Goal: Task Accomplishment & Management: Manage account settings

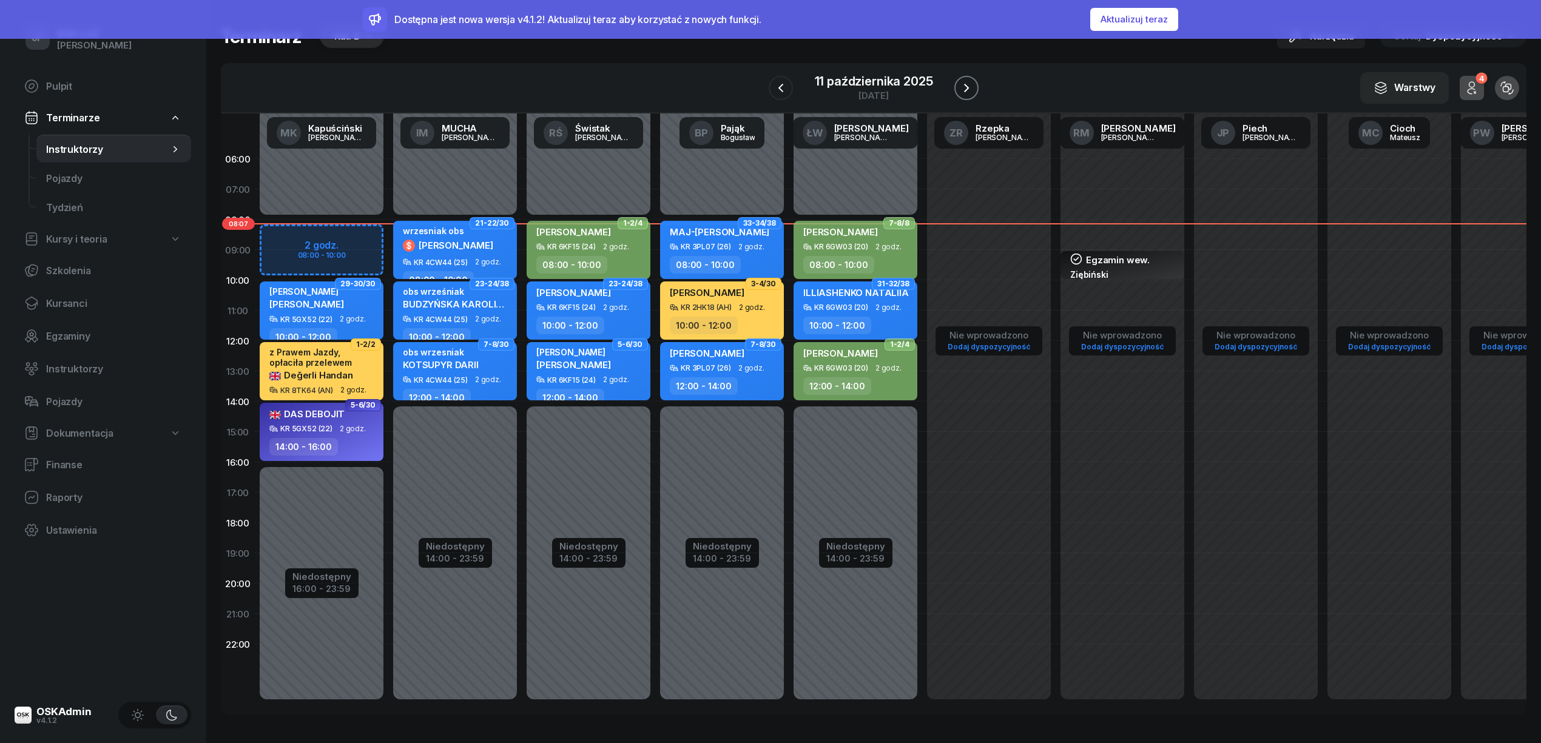
click at [961, 90] on icon "button" at bounding box center [966, 88] width 15 height 15
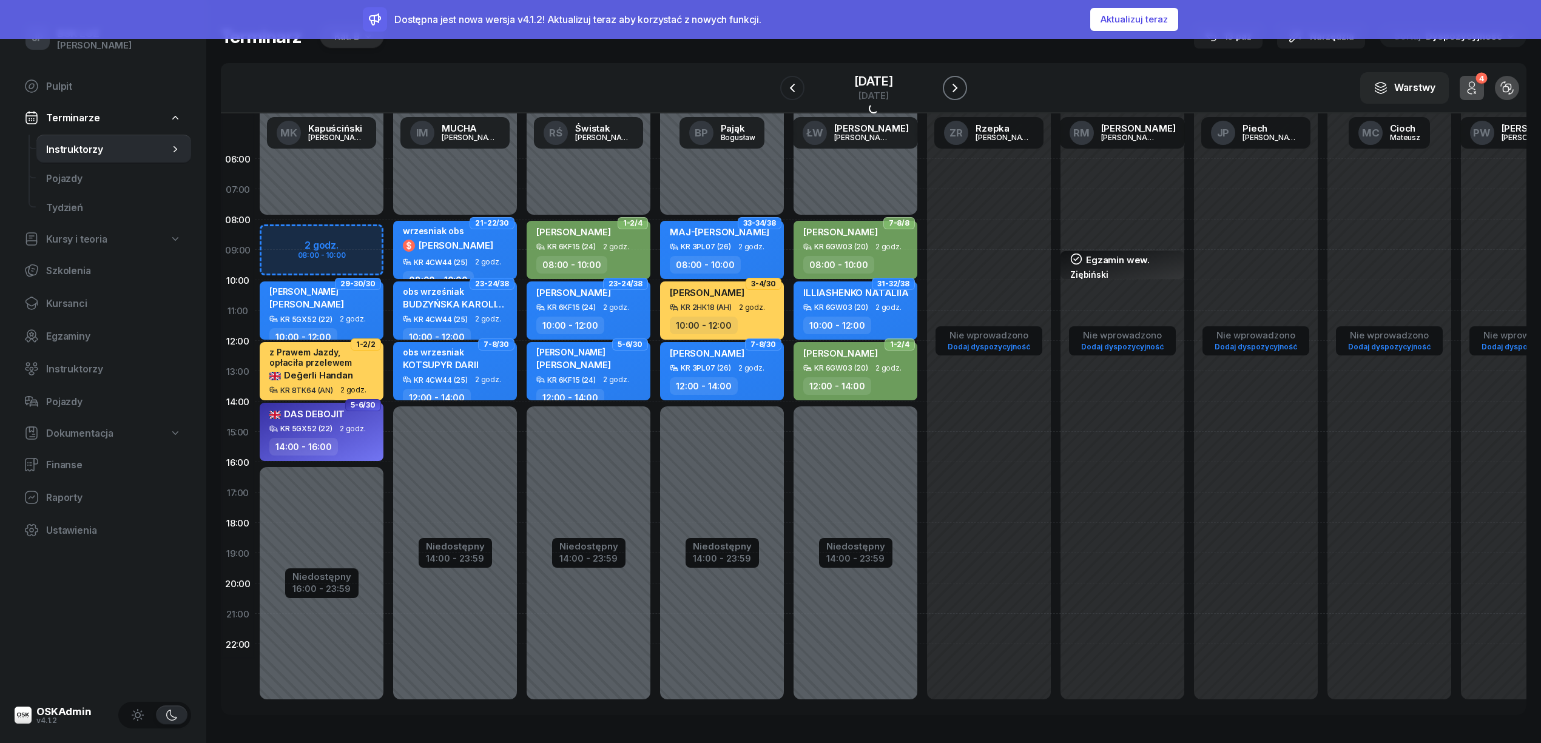
click at [959, 90] on button "button" at bounding box center [955, 88] width 24 height 24
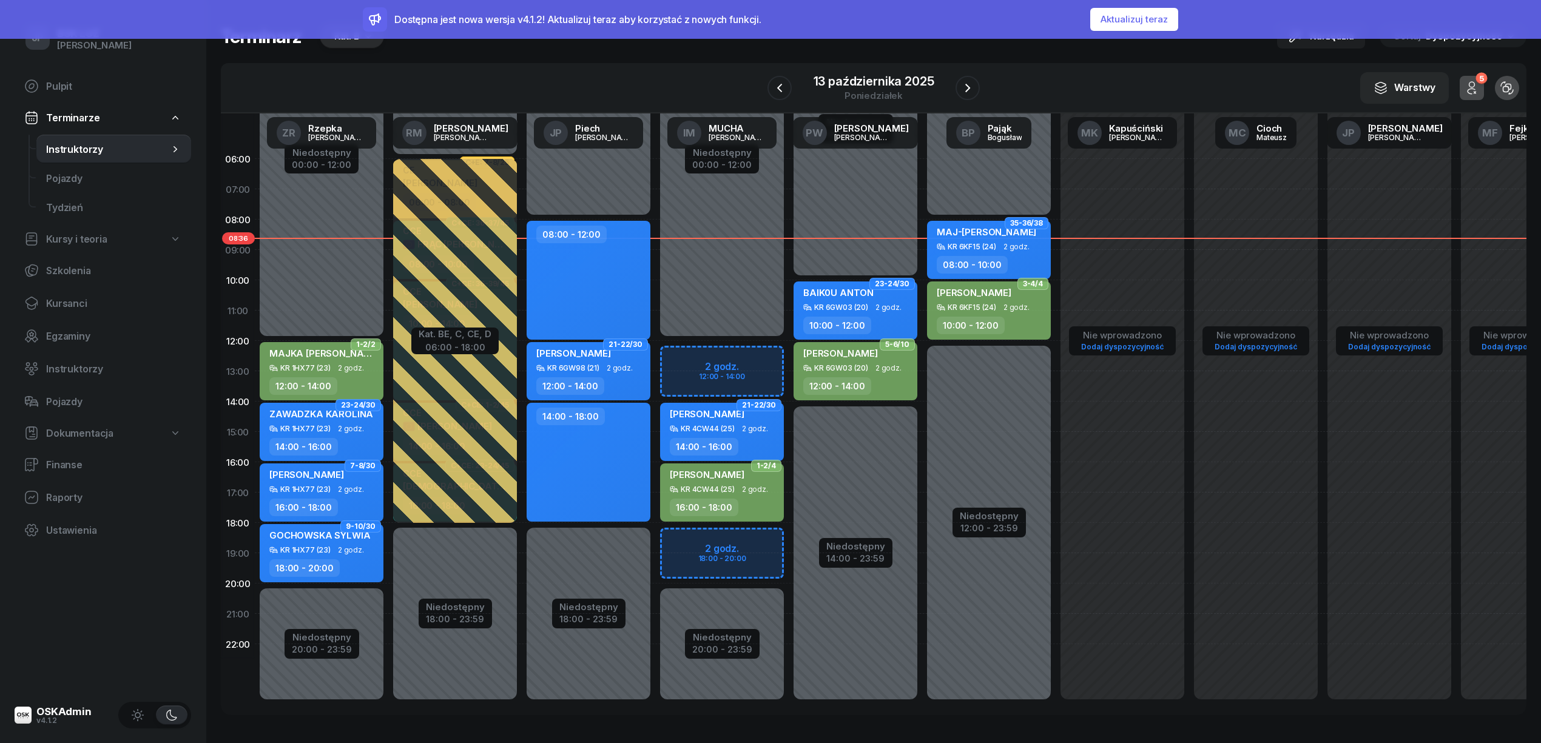
click at [1104, 22] on button "Aktualizuj teraz" at bounding box center [1134, 19] width 88 height 23
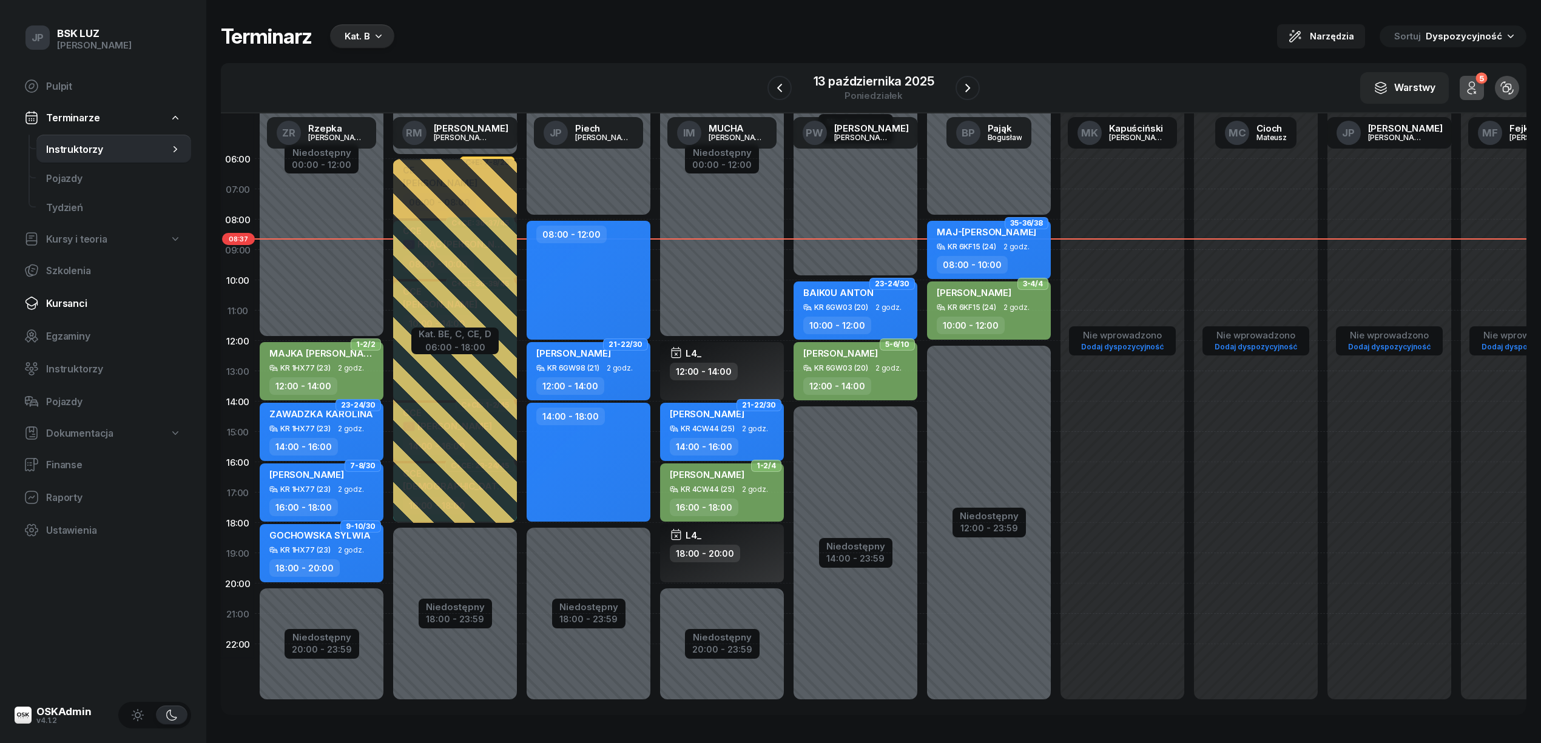
click at [71, 302] on span "Kursanci" at bounding box center [113, 304] width 135 height 12
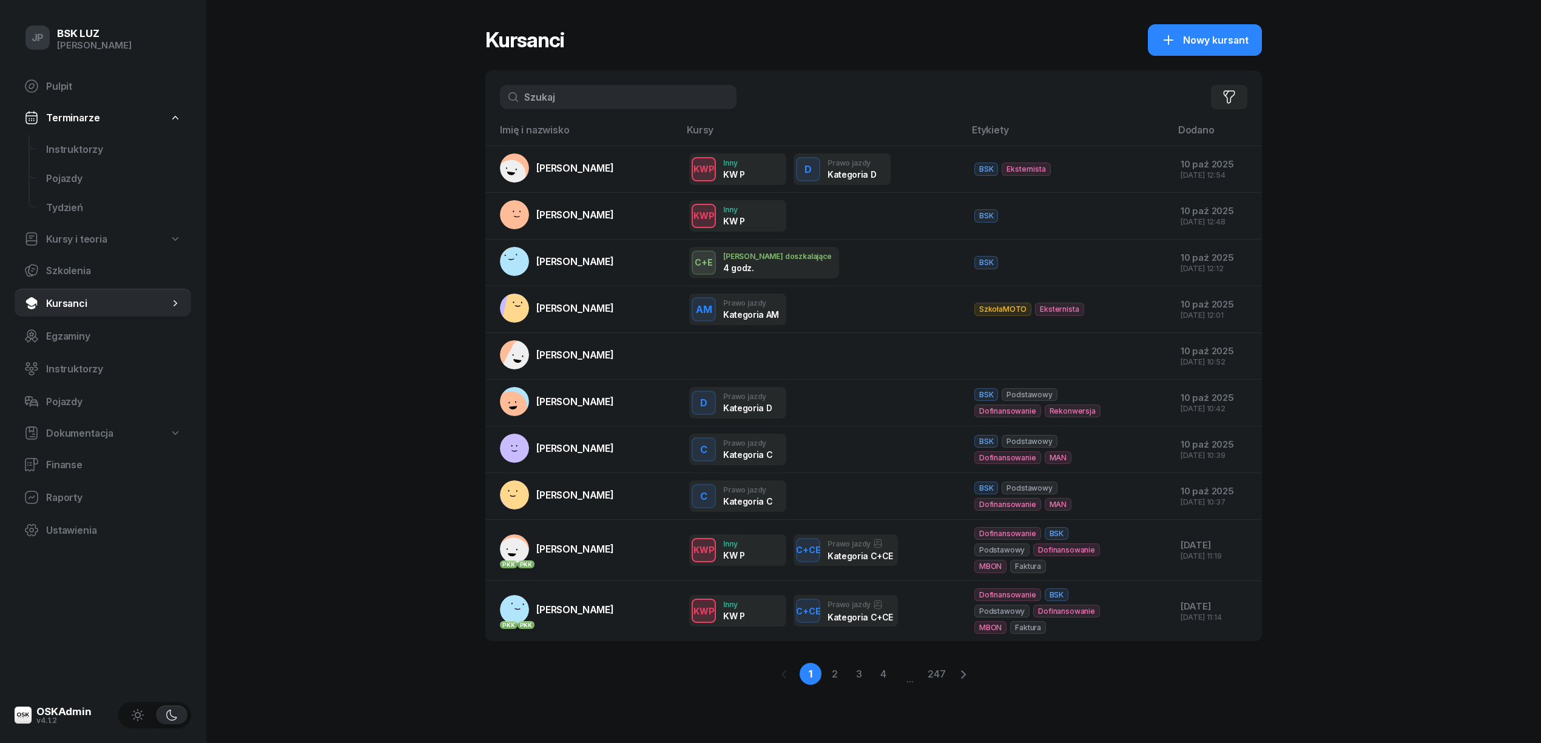
click at [542, 103] on input "text" at bounding box center [618, 97] width 237 height 24
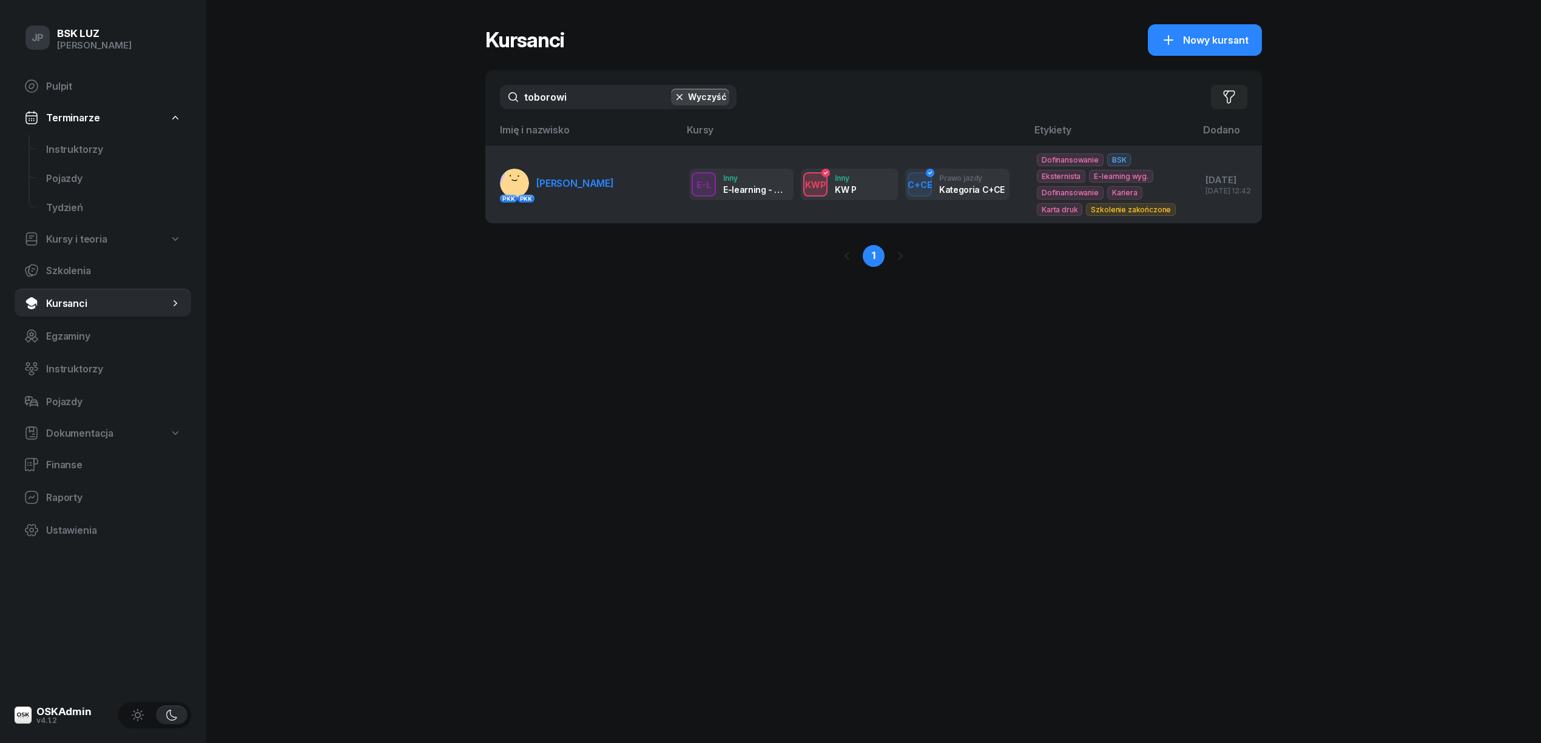
type input "toborowi"
click at [588, 182] on span "TOBOROWICZ BŁAŻEJ" at bounding box center [575, 183] width 78 height 12
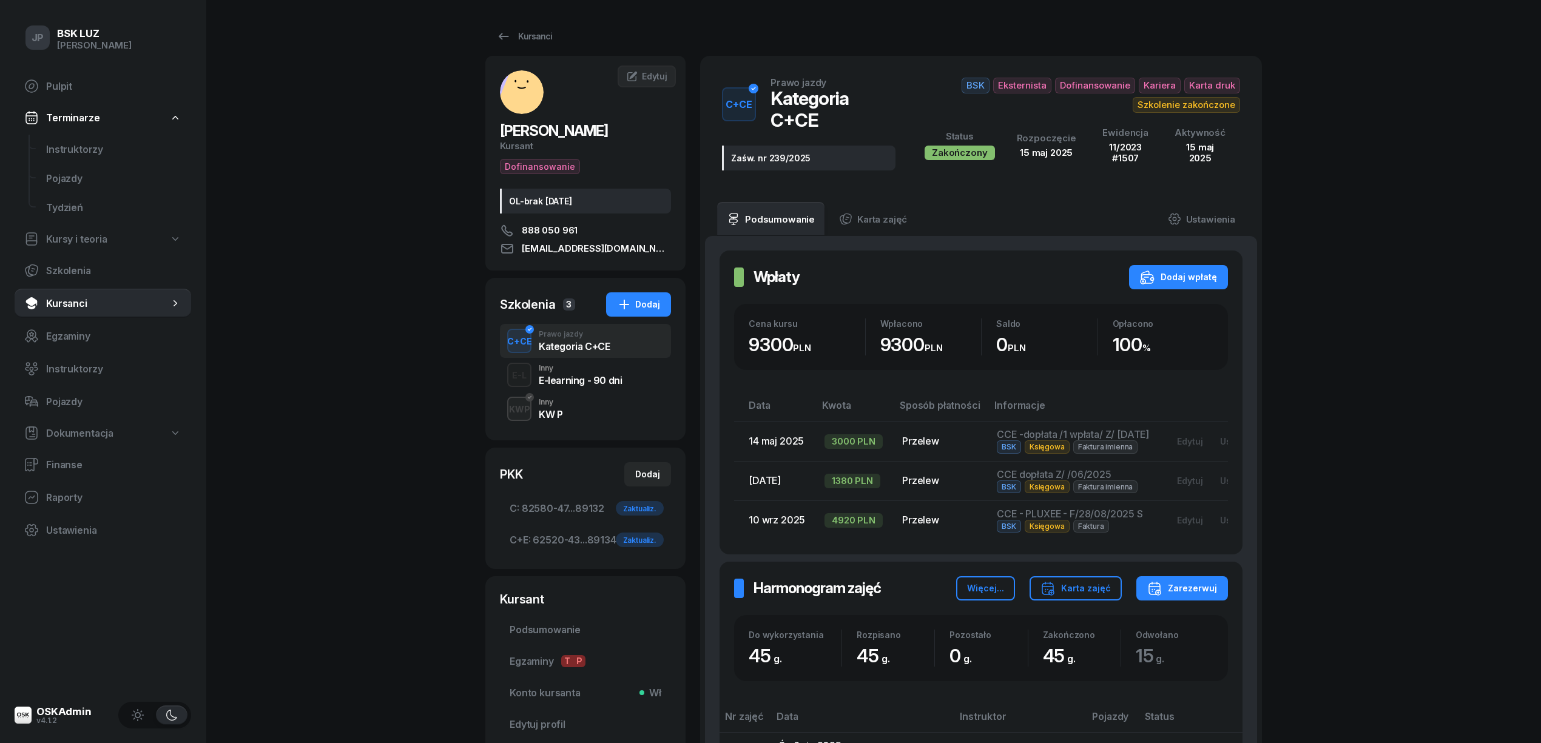
click at [555, 413] on div "KW P" at bounding box center [551, 415] width 24 height 10
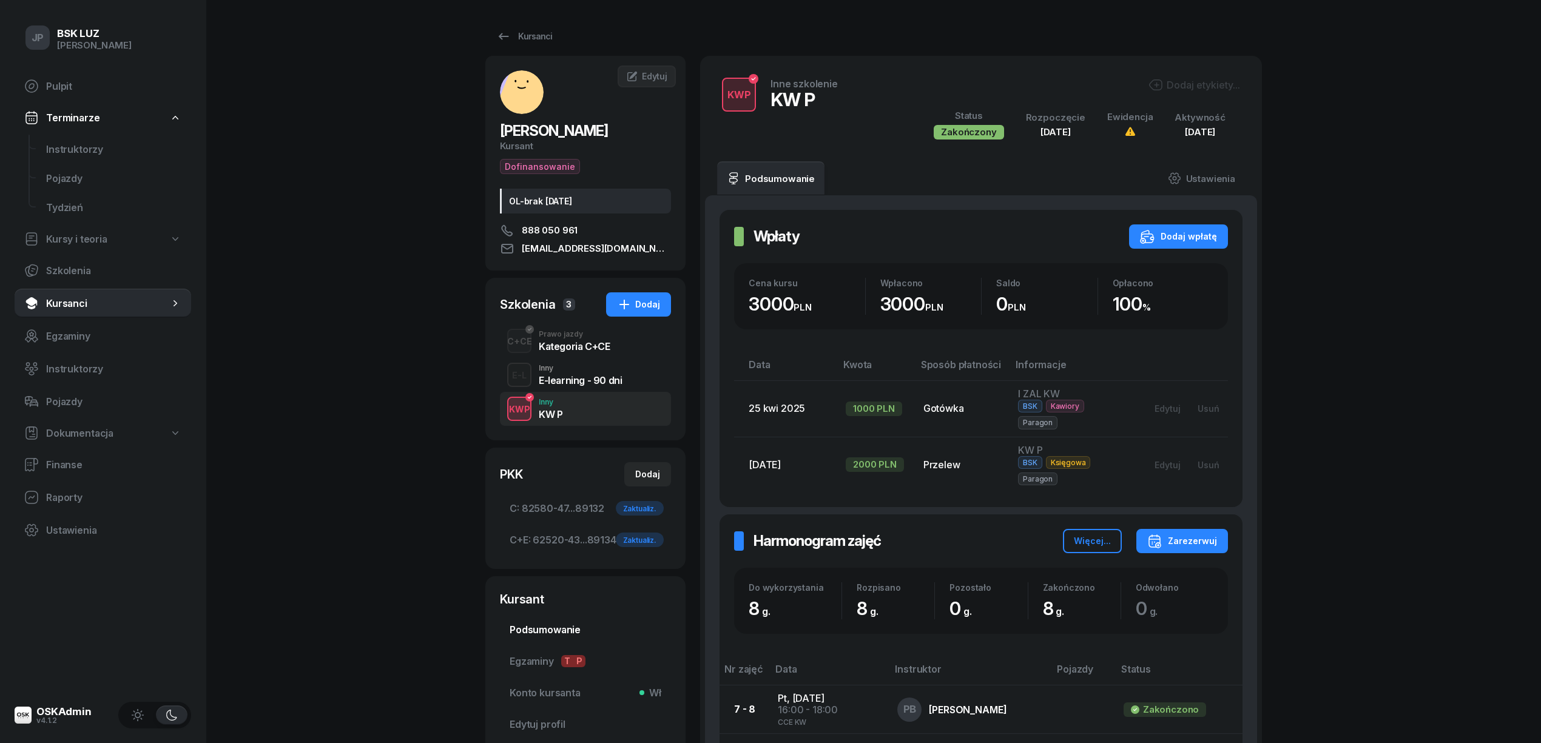
click at [530, 626] on span "Podsumowanie" at bounding box center [586, 630] width 152 height 12
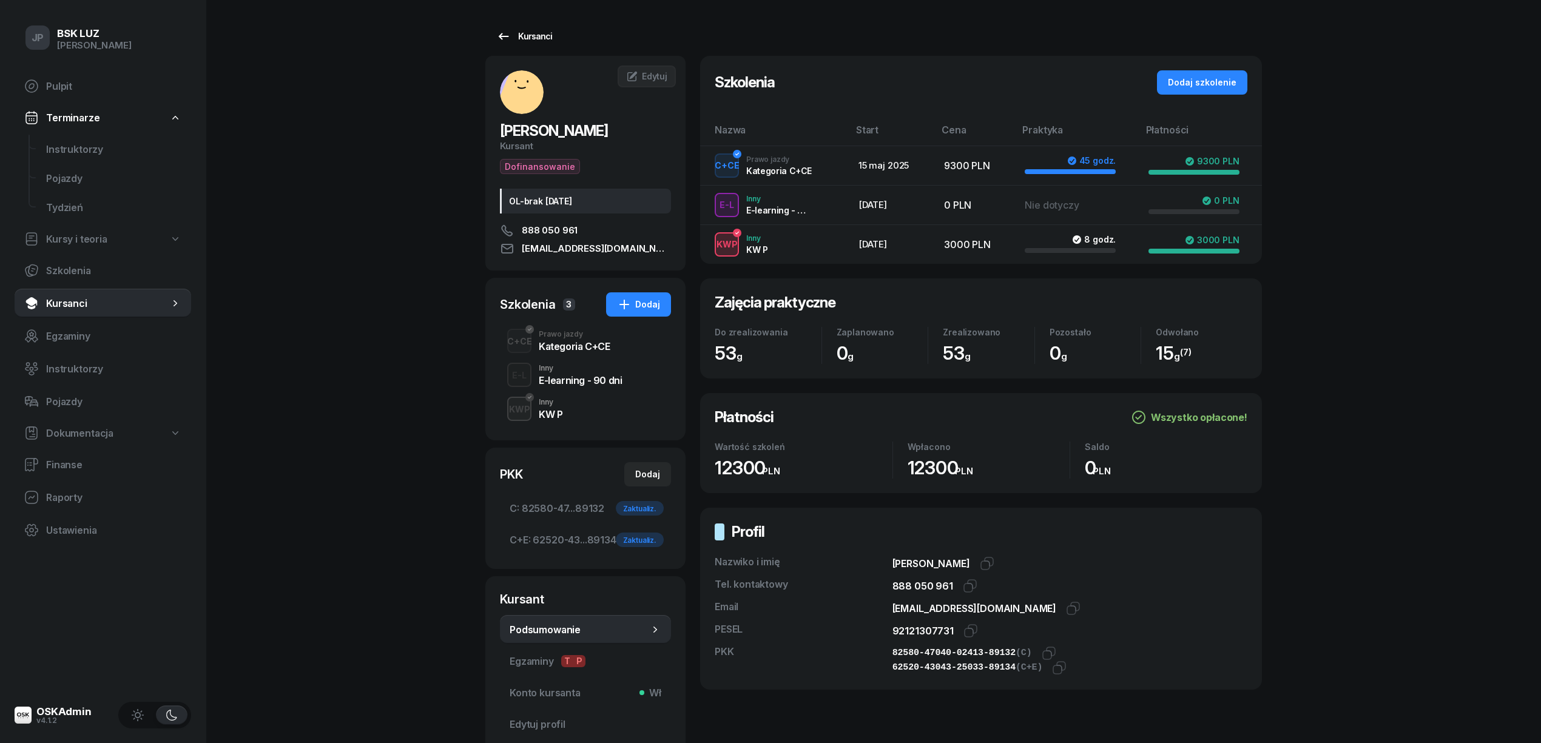
click at [535, 35] on div "Kursanci" at bounding box center [524, 36] width 56 height 15
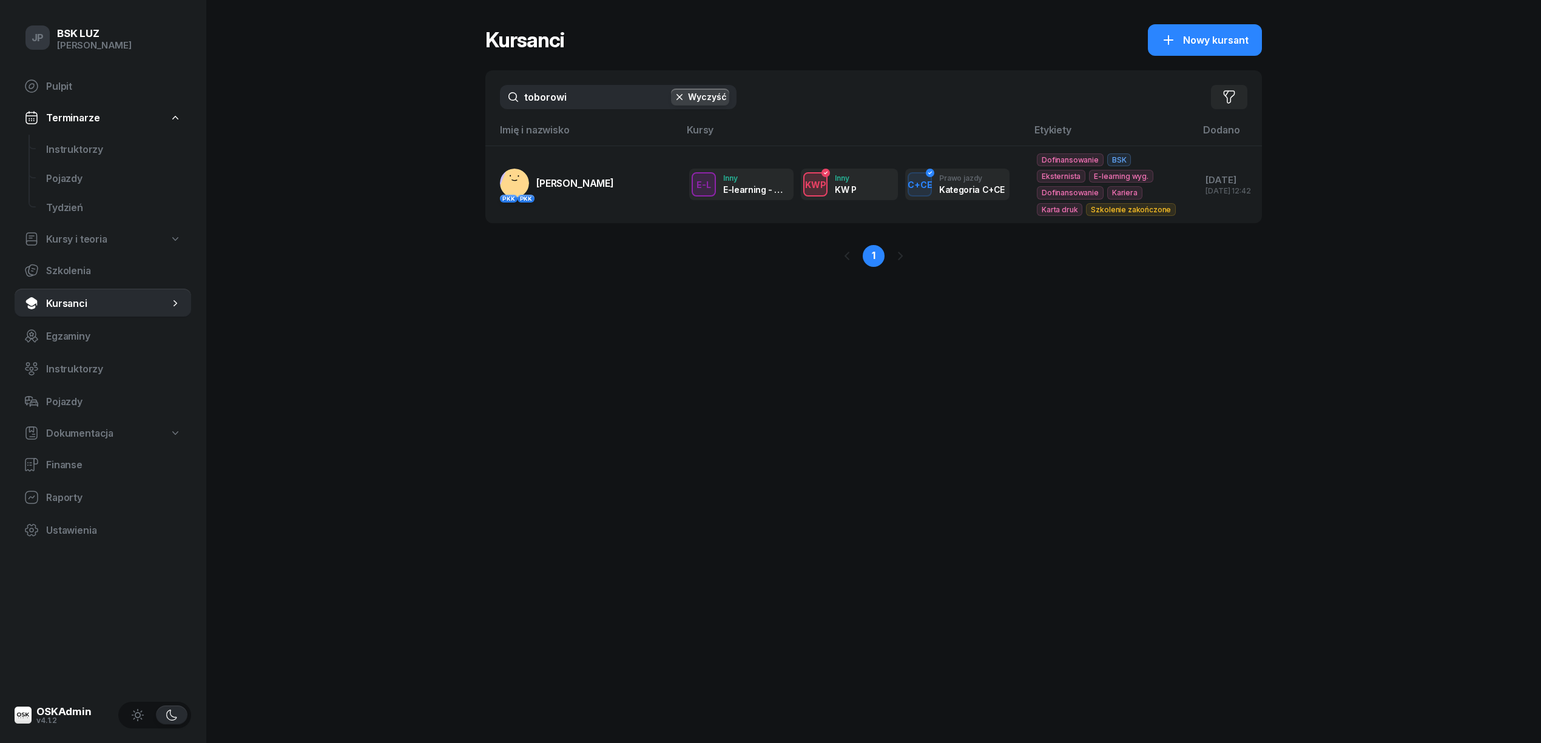
drag, startPoint x: 575, startPoint y: 98, endPoint x: 494, endPoint y: 98, distance: 81.3
click at [494, 98] on div "toborowi Wyczyść Filtruj" at bounding box center [873, 96] width 777 height 53
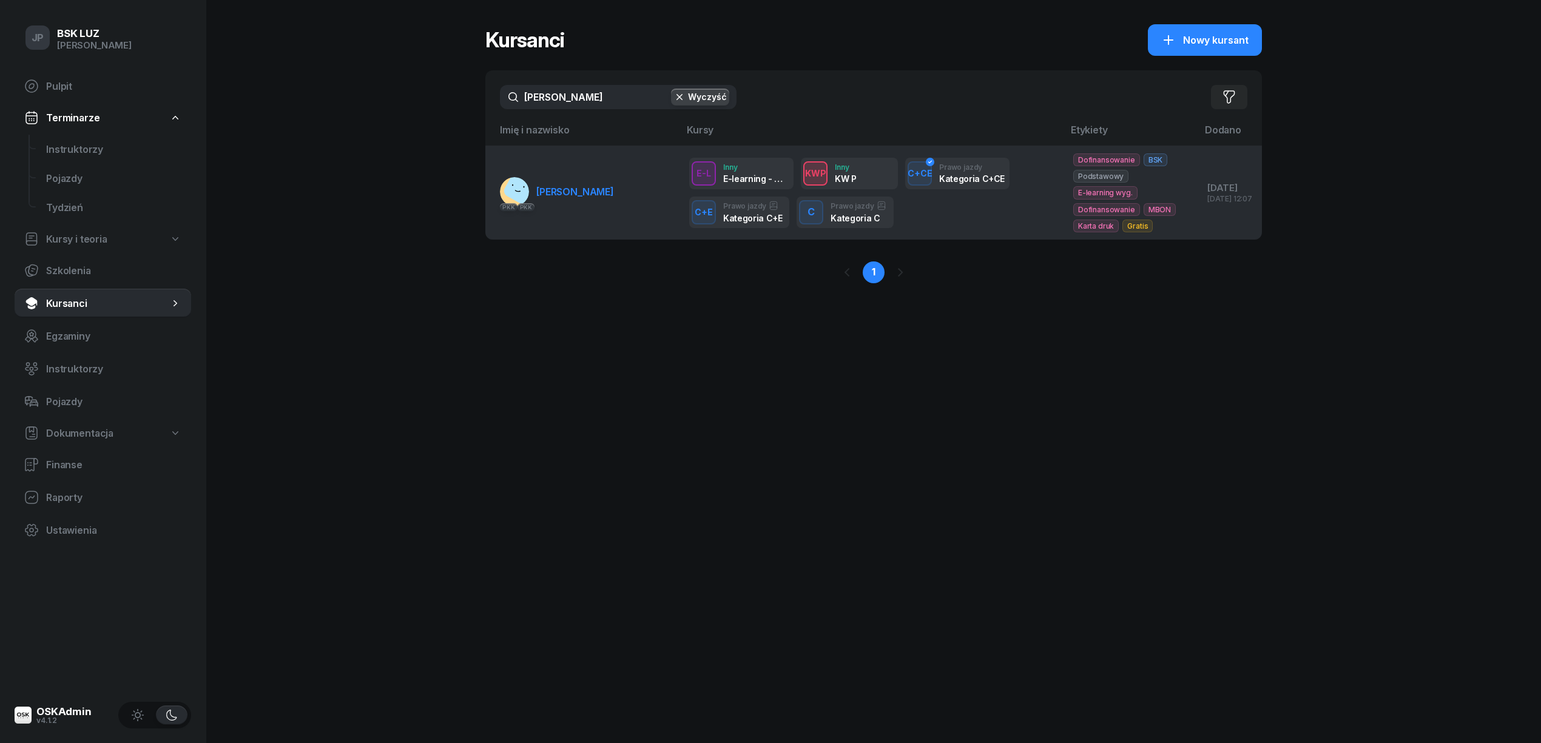
type input "witowski"
click at [578, 190] on span "WITOWSKI KAMIL" at bounding box center [575, 192] width 78 height 12
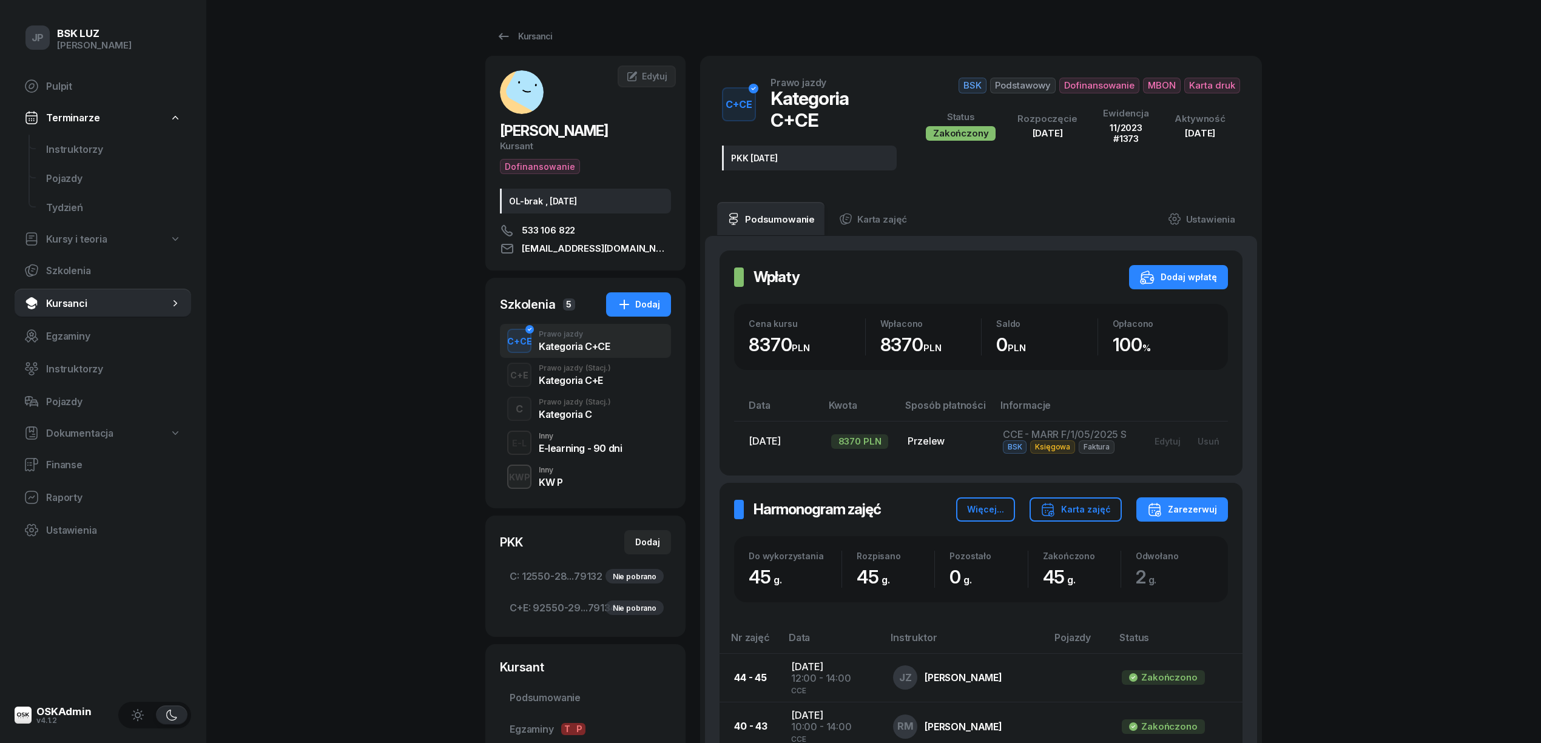
click at [547, 483] on div "KW P" at bounding box center [551, 482] width 24 height 10
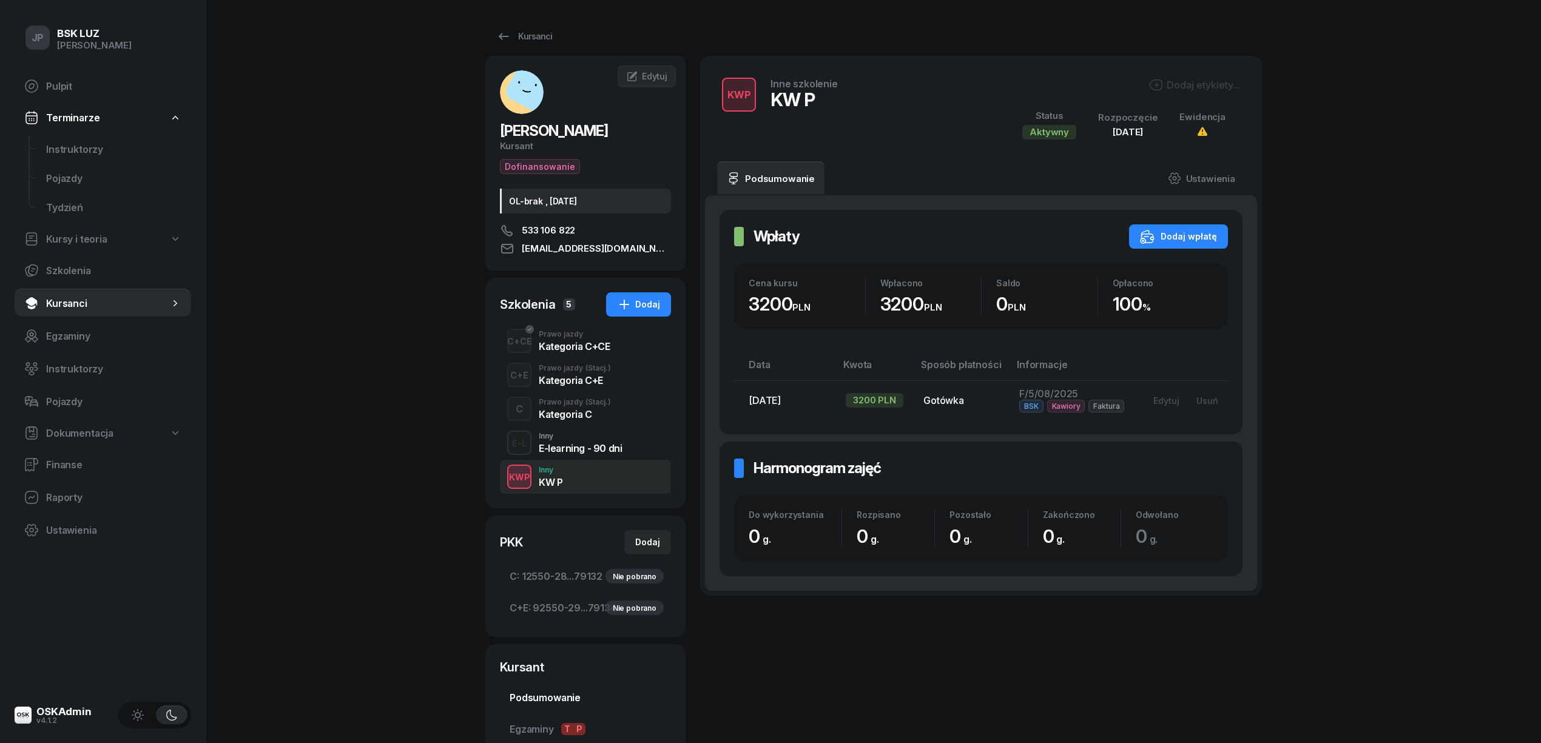
click at [541, 694] on span "Podsumowanie" at bounding box center [586, 698] width 152 height 12
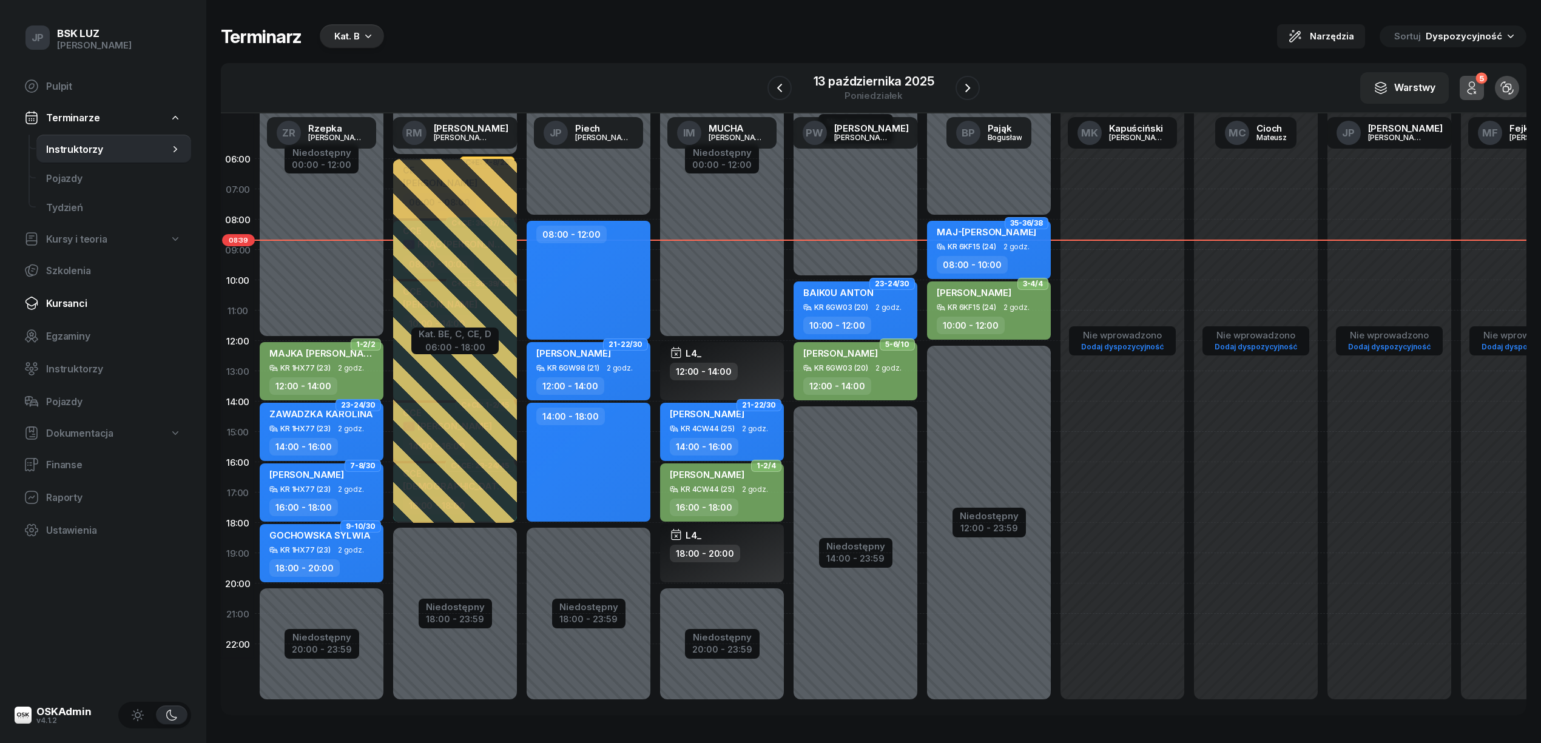
click at [66, 305] on span "Kursanci" at bounding box center [113, 304] width 135 height 12
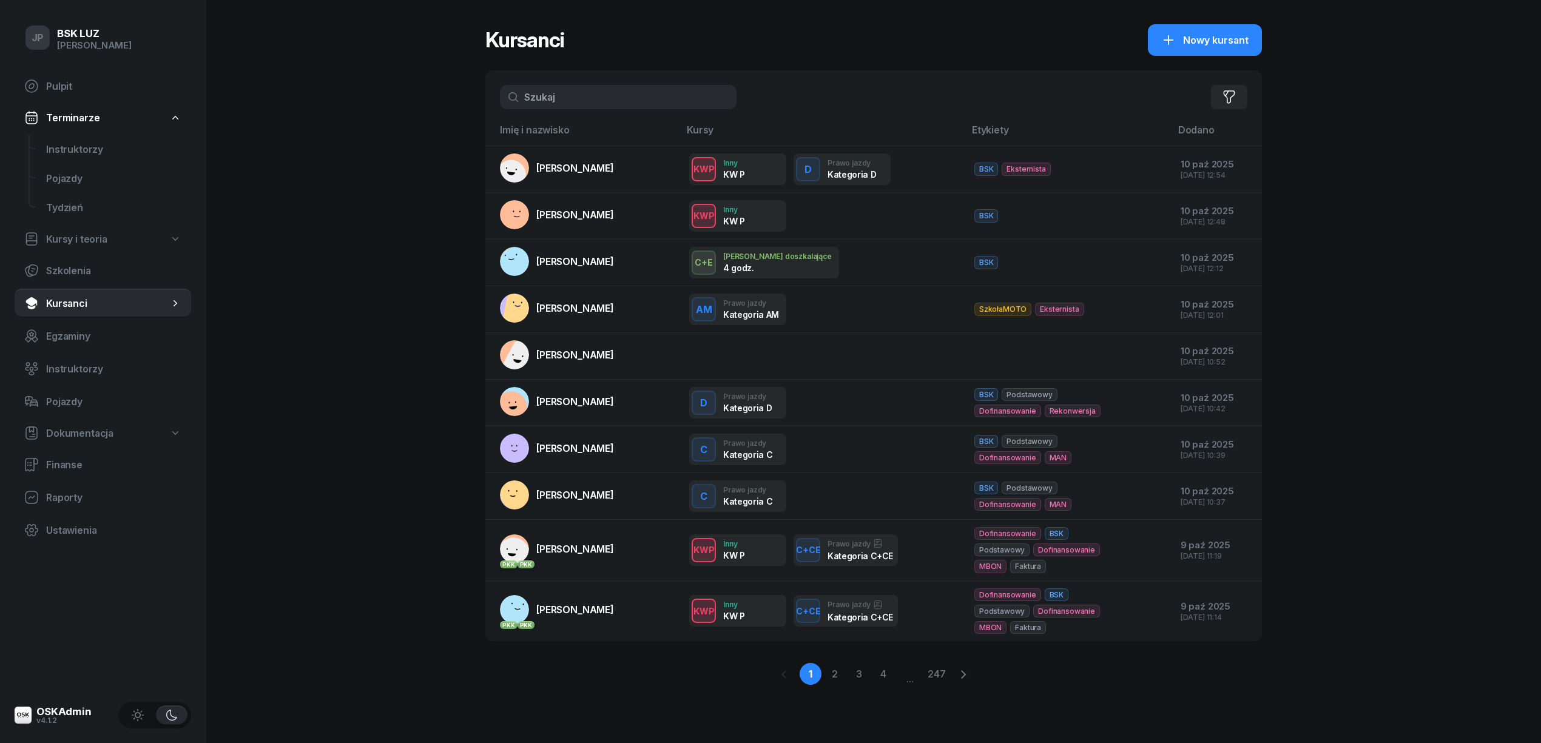
click at [565, 98] on input "text" at bounding box center [618, 97] width 237 height 24
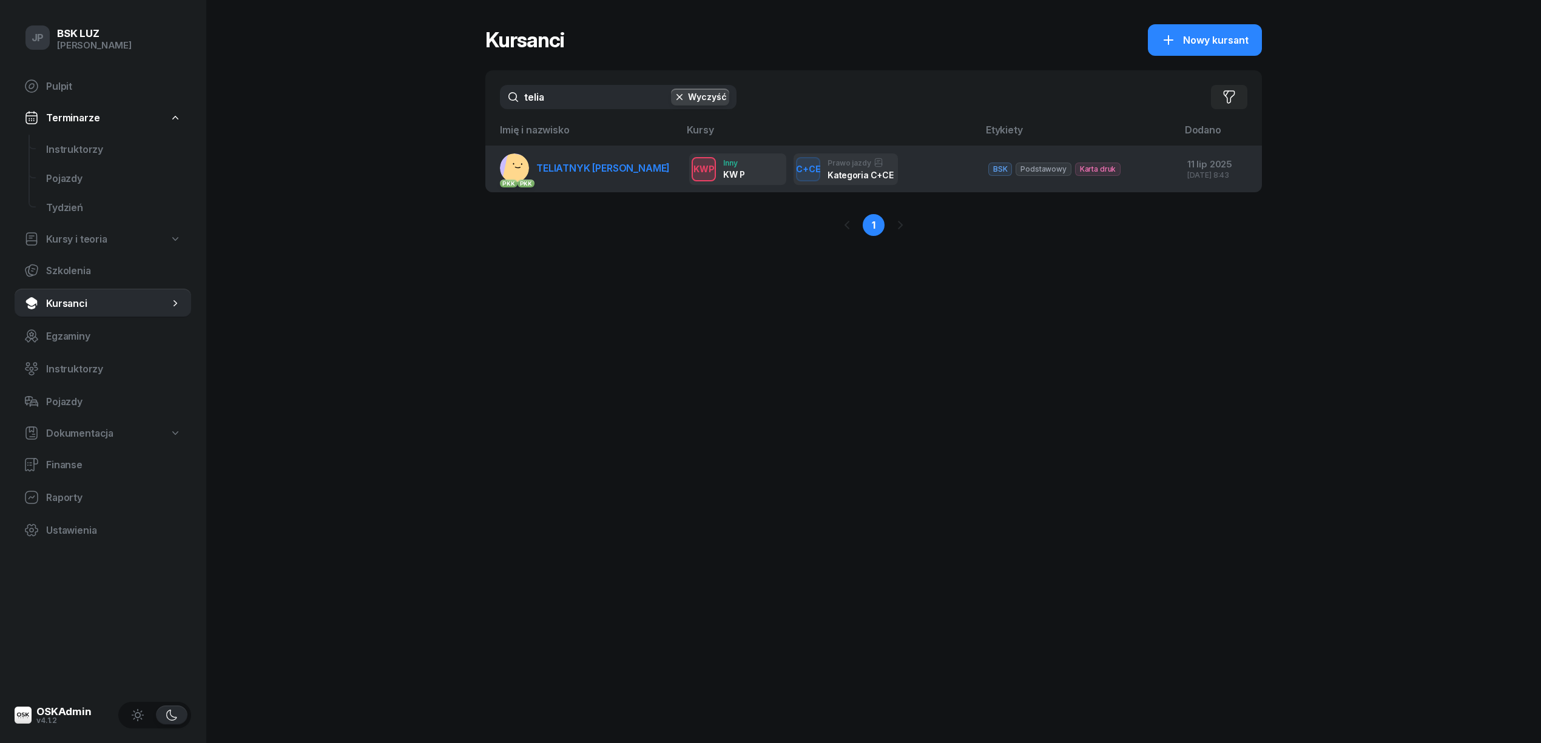
type input "telia"
click at [573, 168] on span "TELIATNYK [PERSON_NAME]" at bounding box center [602, 168] width 133 height 12
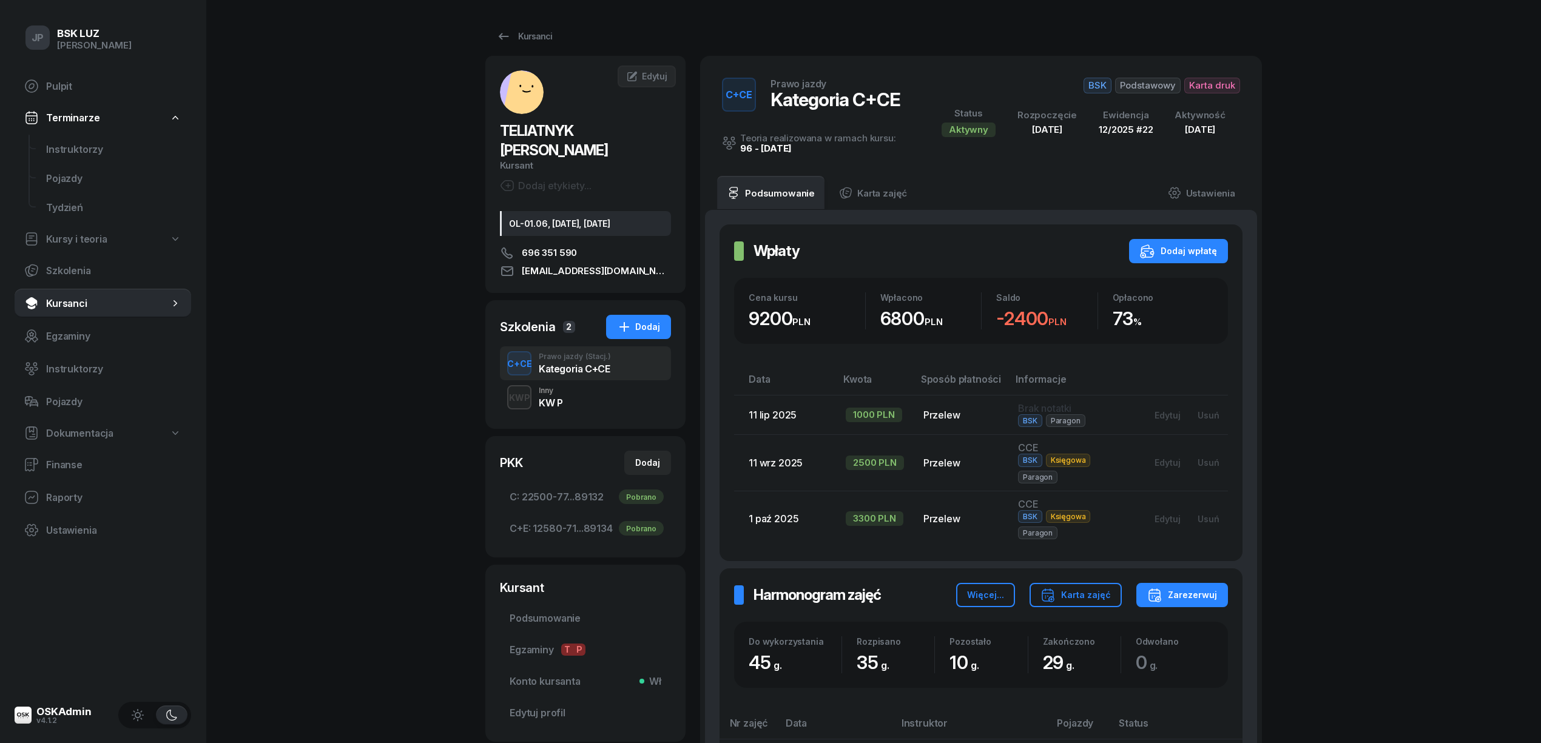
click at [546, 398] on div "KW P" at bounding box center [551, 403] width 24 height 10
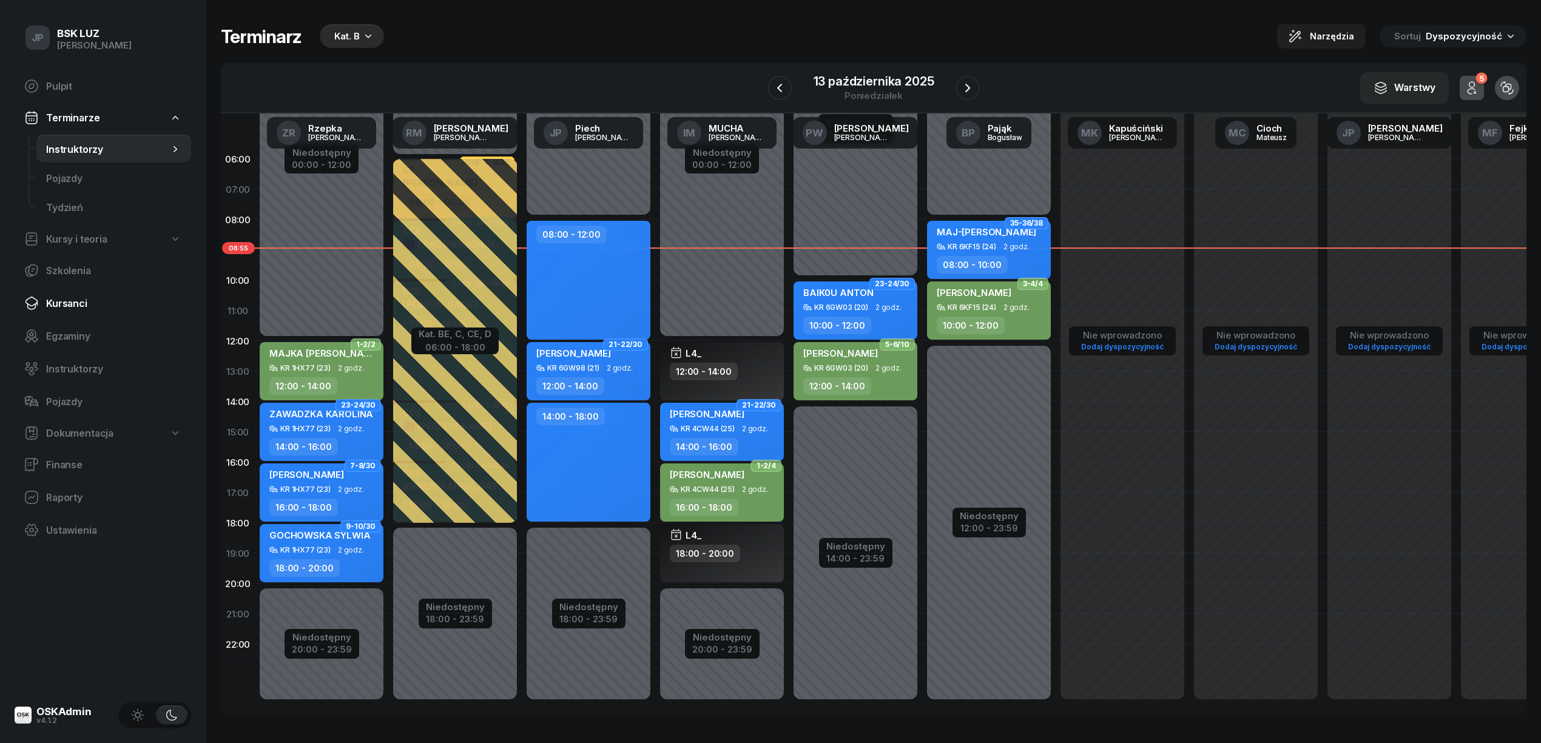
click at [69, 301] on span "Kursanci" at bounding box center [113, 304] width 135 height 12
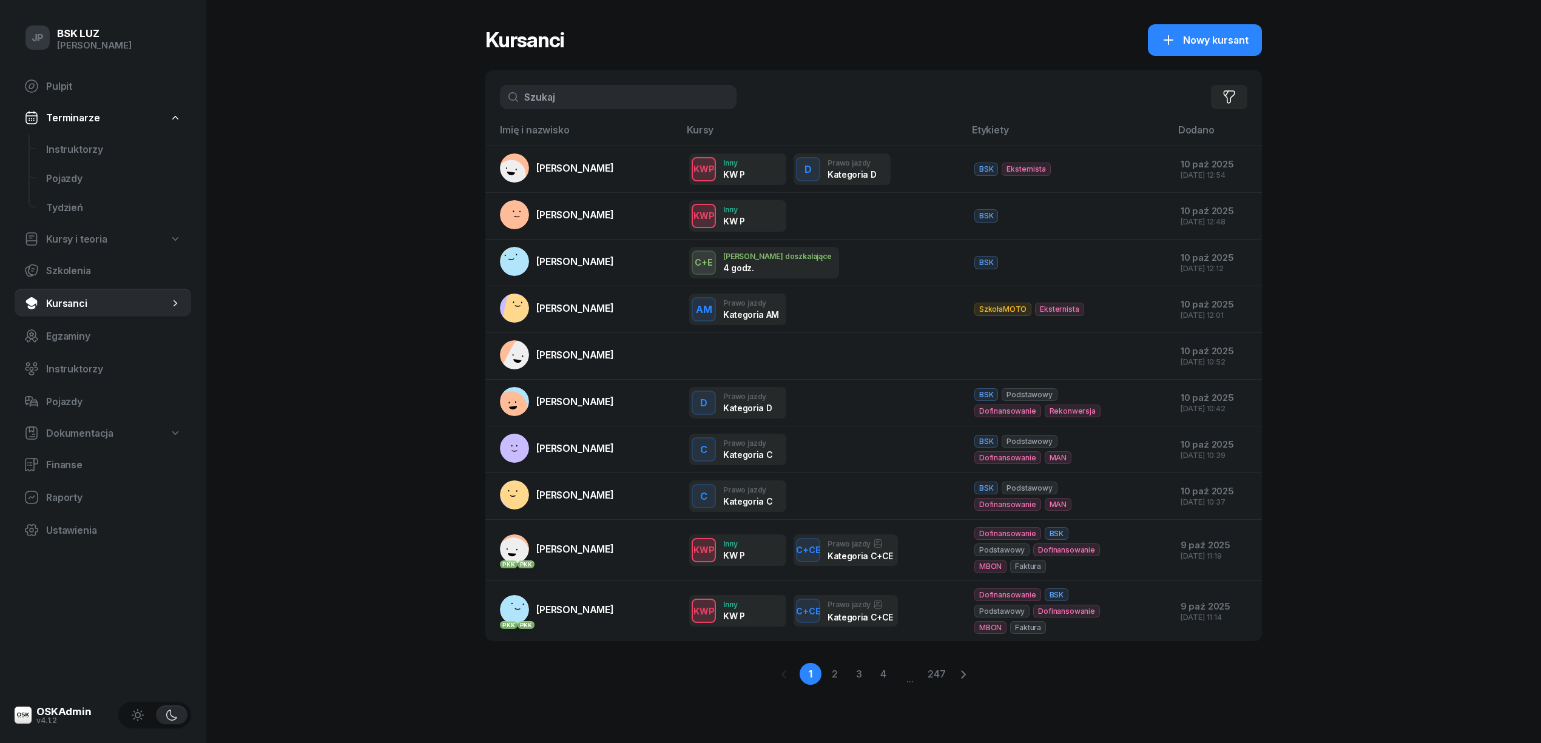
click at [556, 93] on input "text" at bounding box center [618, 97] width 237 height 24
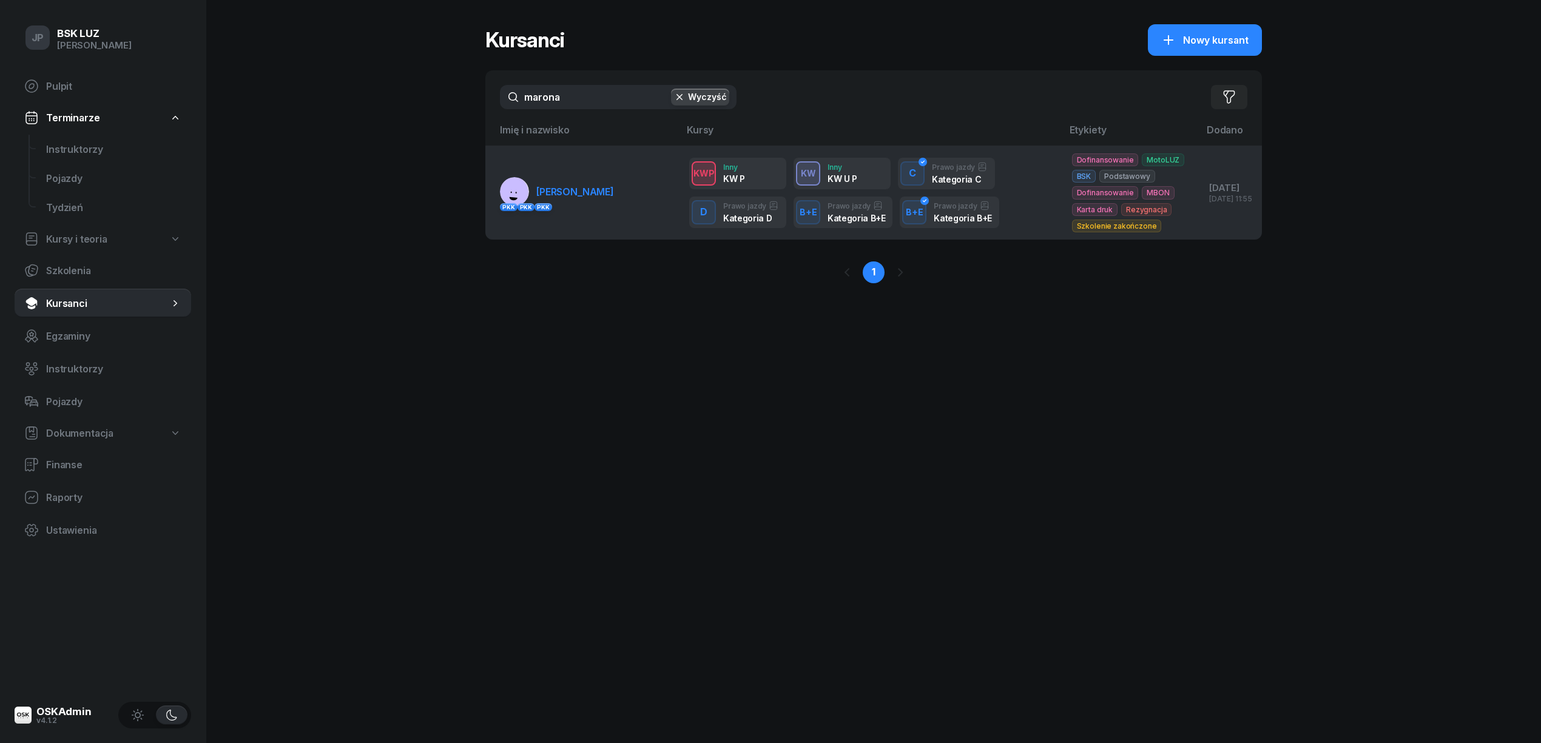
type input "marona"
click at [571, 186] on span "MARONA MIROSŁAW" at bounding box center [575, 192] width 78 height 12
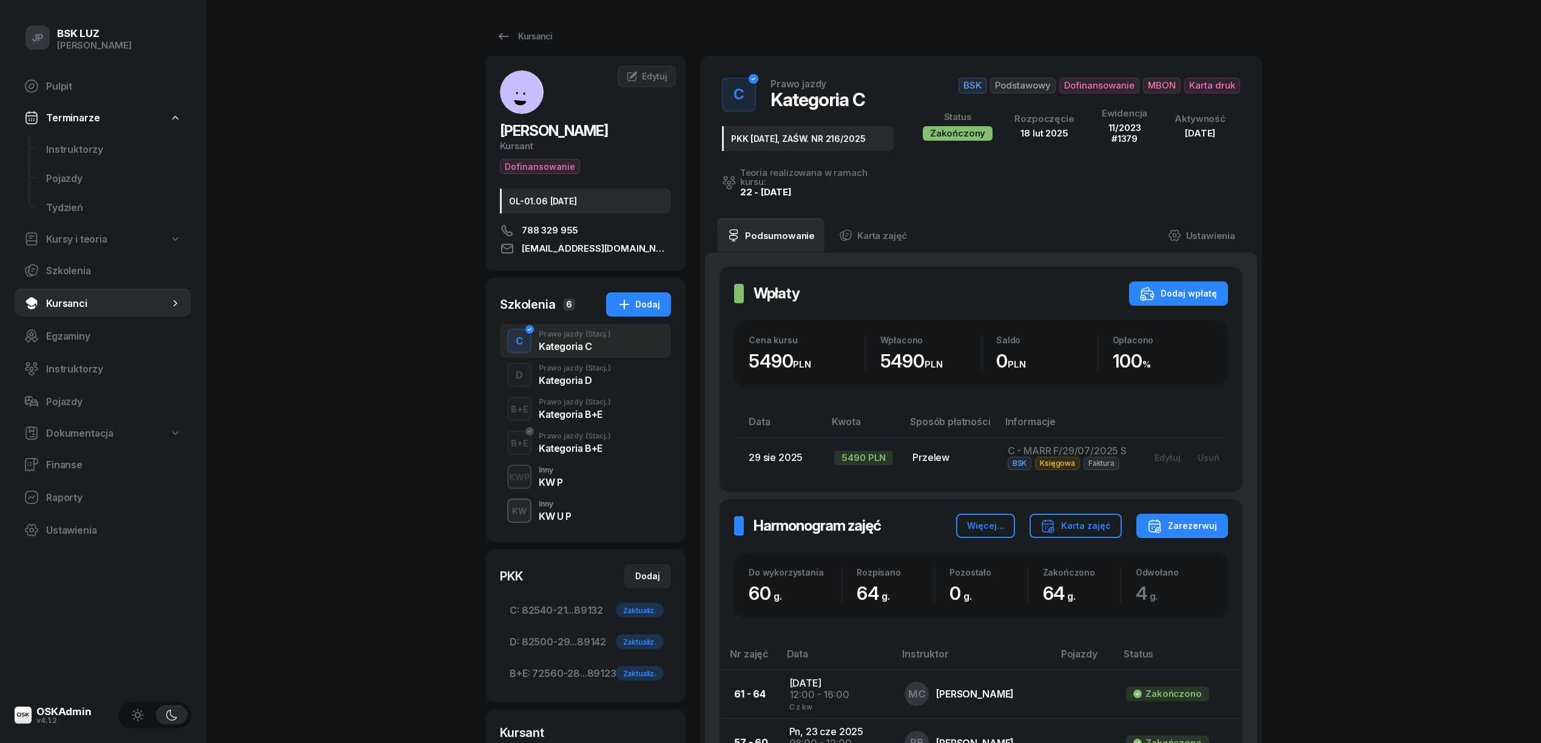
click at [556, 514] on div "KW U P" at bounding box center [555, 516] width 33 height 10
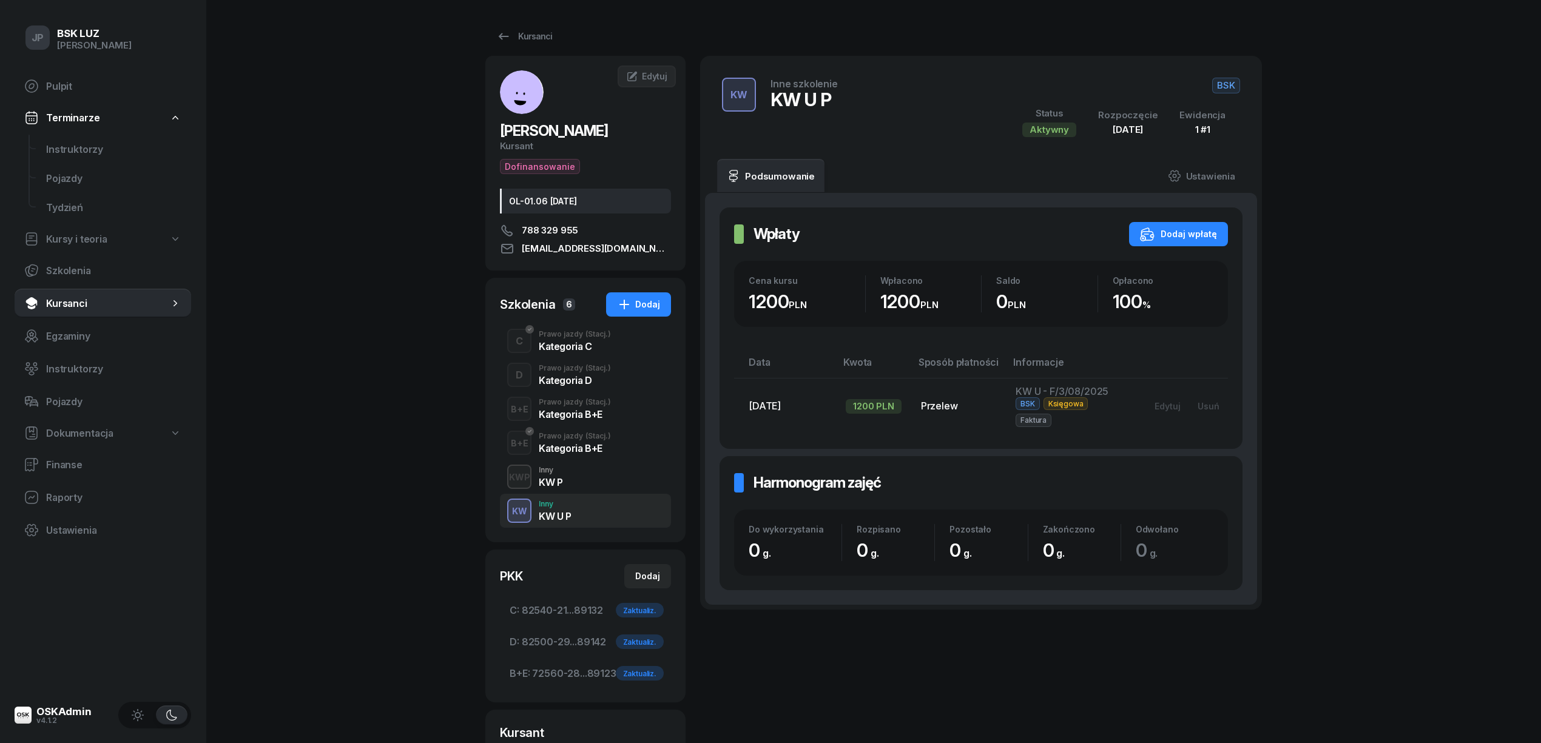
click at [63, 300] on span "Kursanci" at bounding box center [107, 304] width 123 height 12
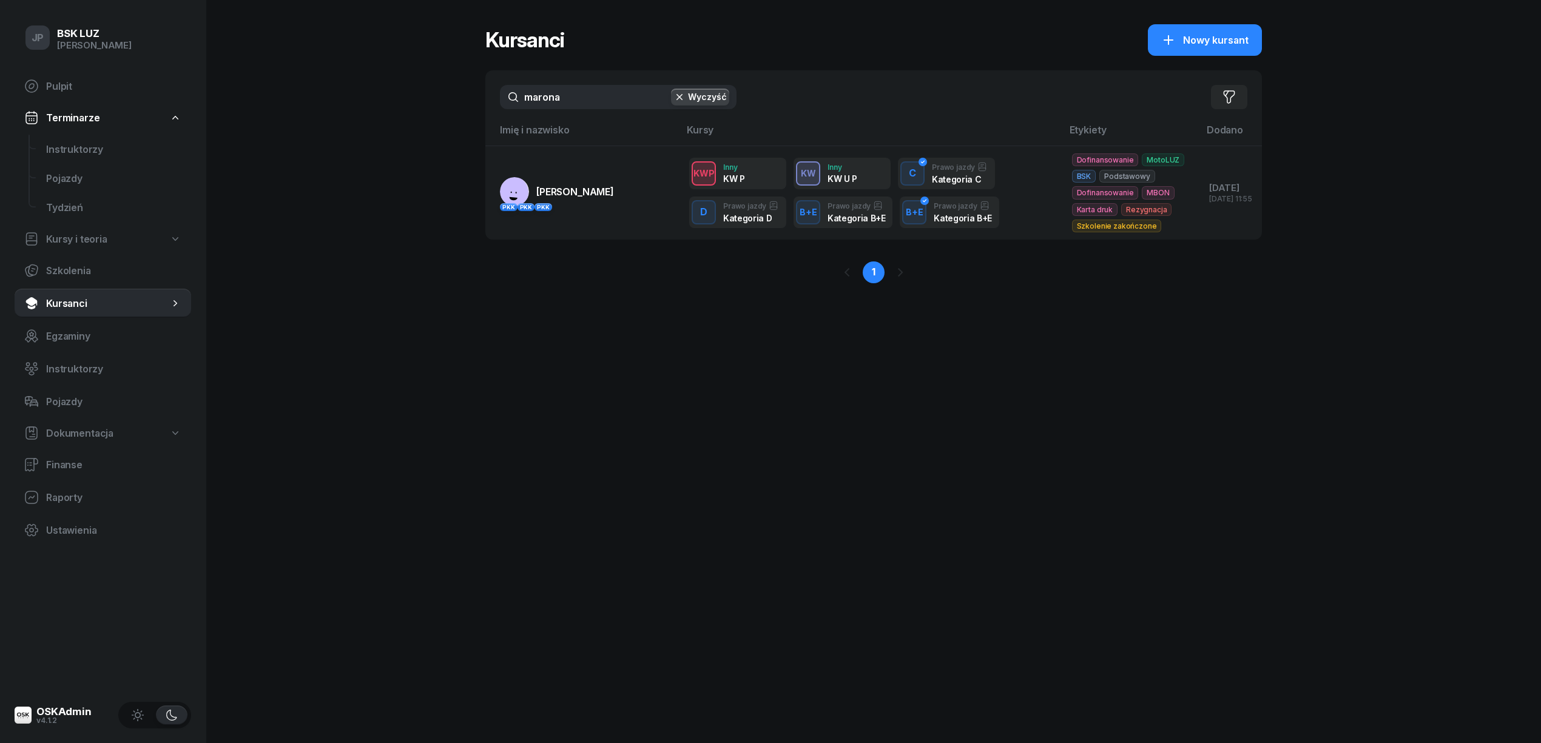
drag, startPoint x: 565, startPoint y: 98, endPoint x: 470, endPoint y: 96, distance: 95.9
click at [470, 96] on div "JP BSK LUZ Janusz Piech Pulpit Terminarze Instruktorzy Pojazdy Tydzień Kursy i …" at bounding box center [770, 371] width 1541 height 743
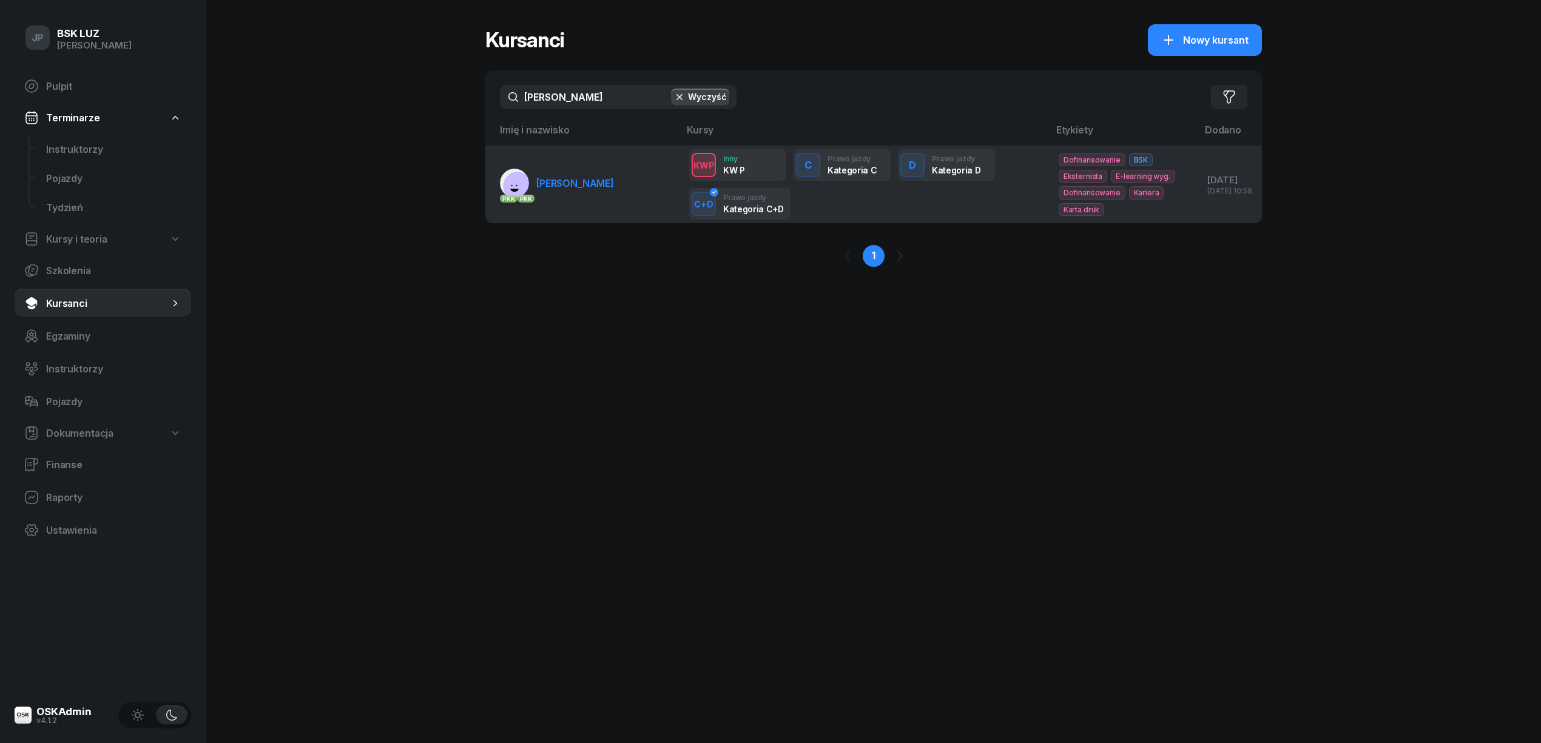
type input "gęgotek"
click at [585, 186] on span "GĘGOTEK MACIEJ" at bounding box center [575, 183] width 78 height 12
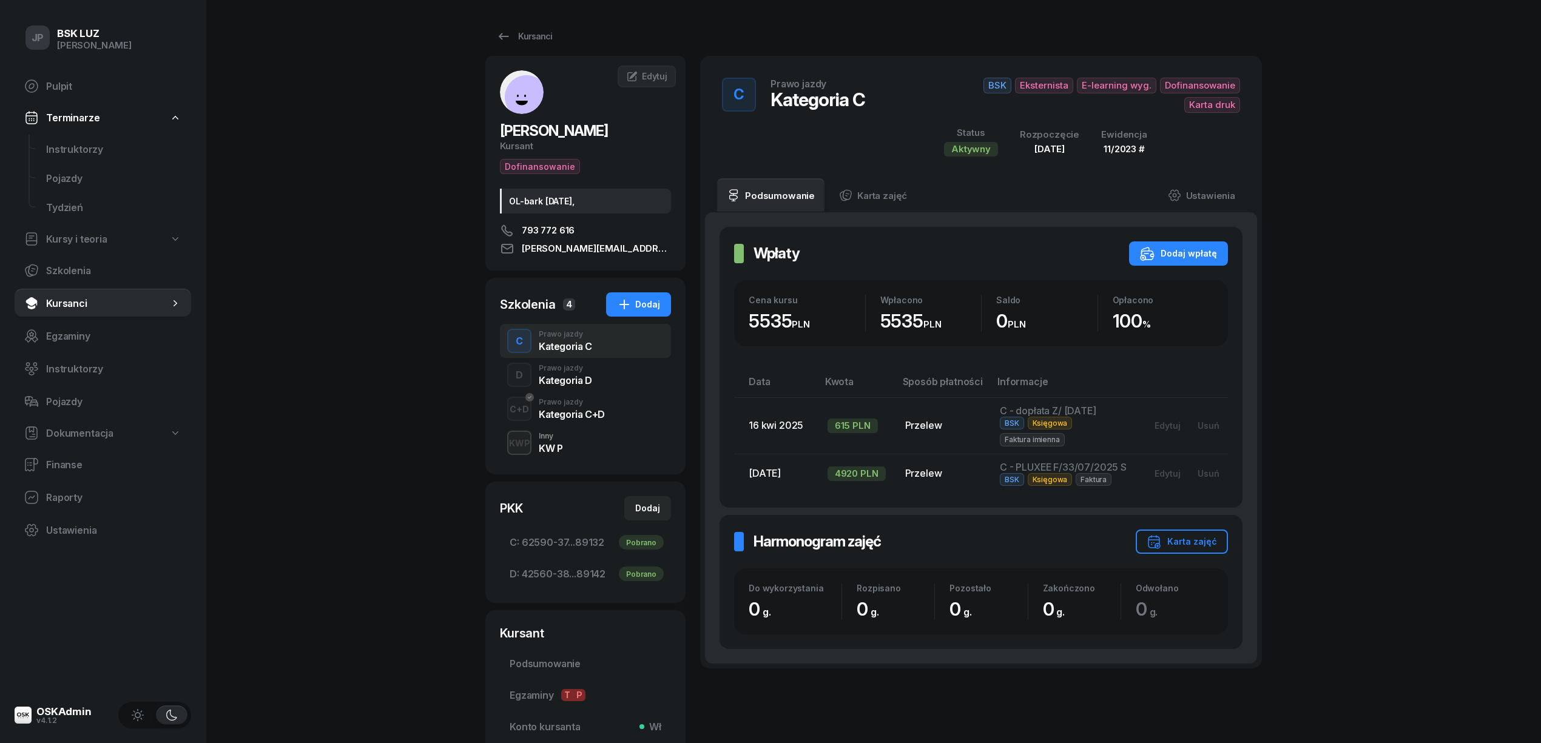
click at [551, 445] on div "KW P" at bounding box center [551, 449] width 24 height 10
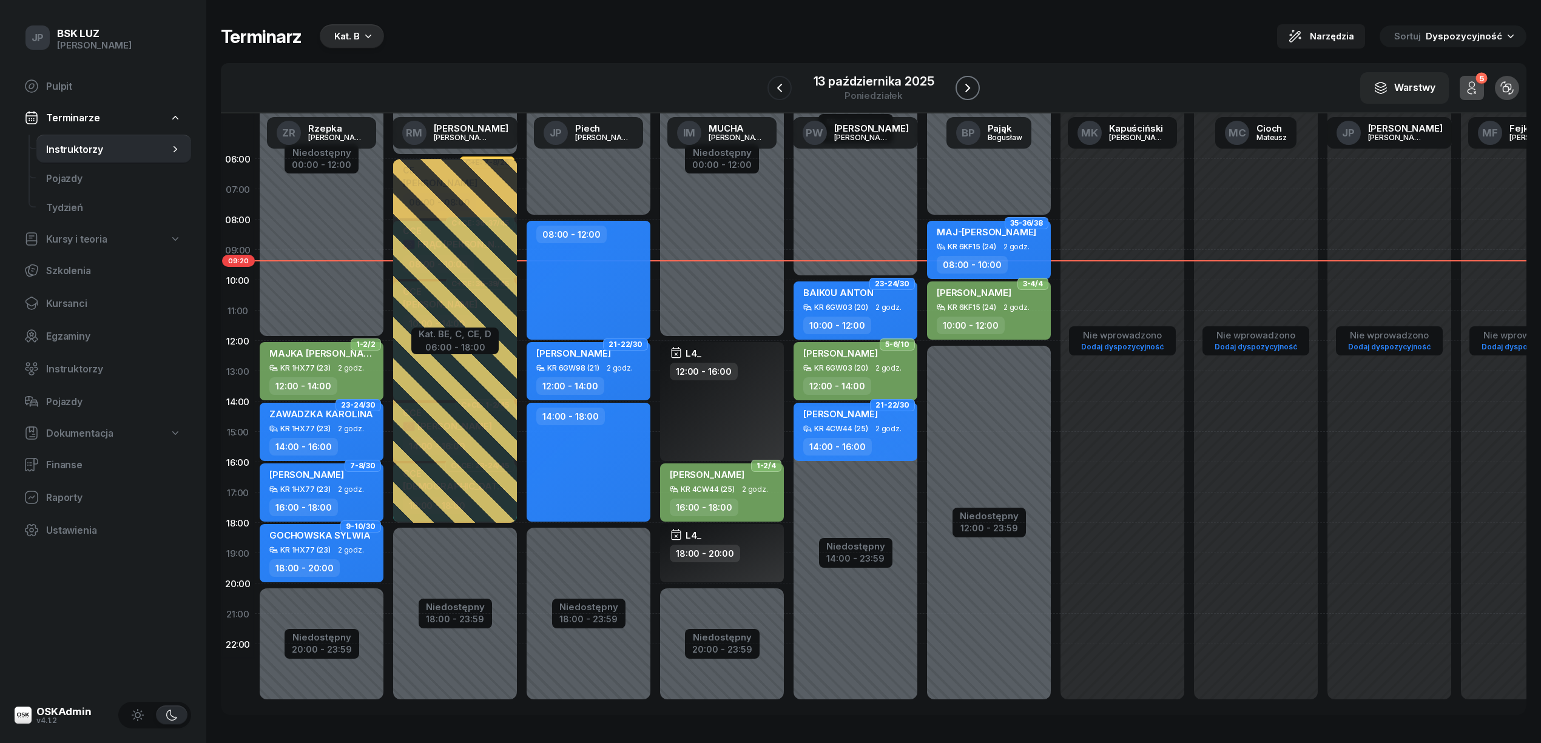
click at [965, 81] on icon "button" at bounding box center [967, 88] width 15 height 15
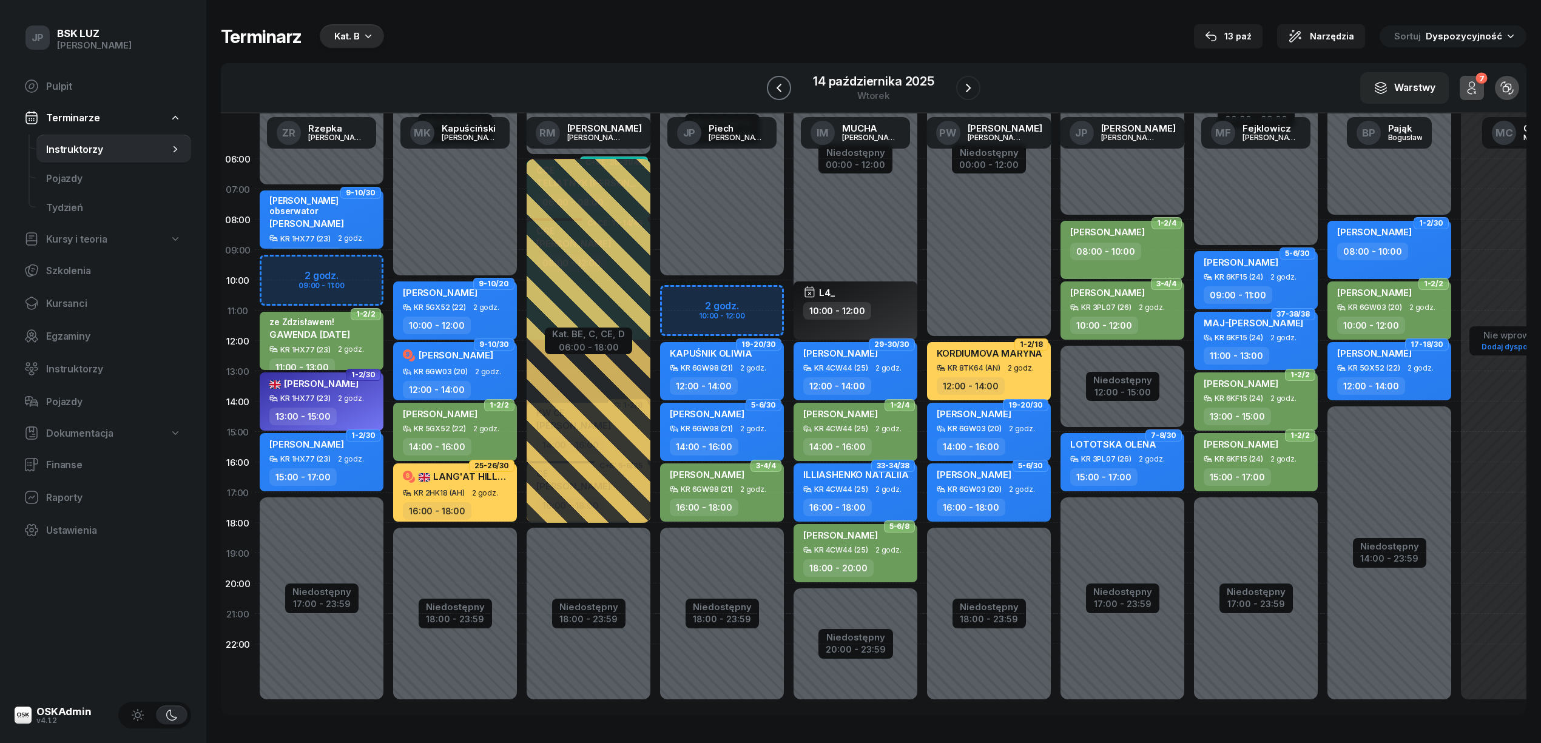
click at [779, 87] on icon "button" at bounding box center [779, 88] width 15 height 15
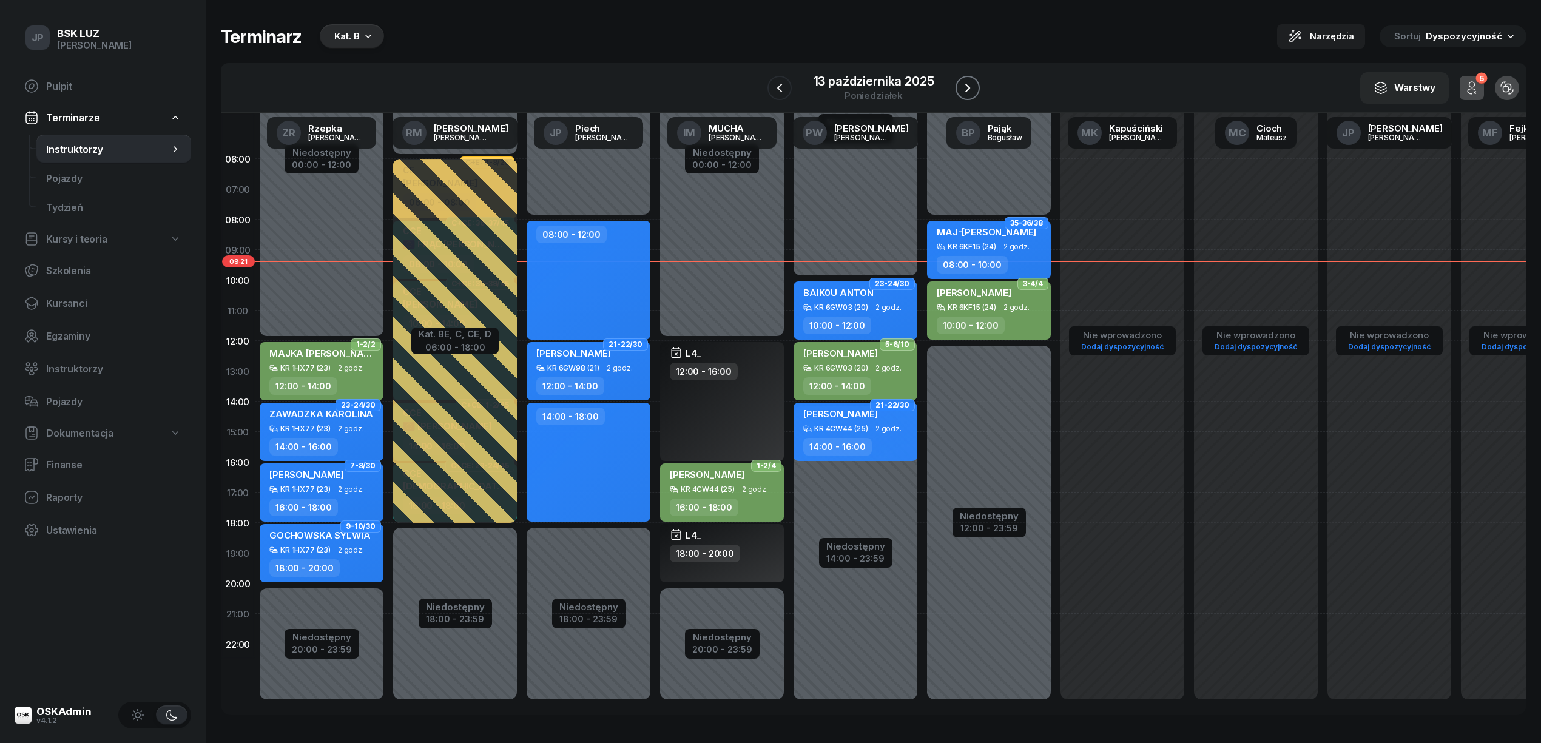
click at [970, 83] on icon "button" at bounding box center [967, 88] width 15 height 15
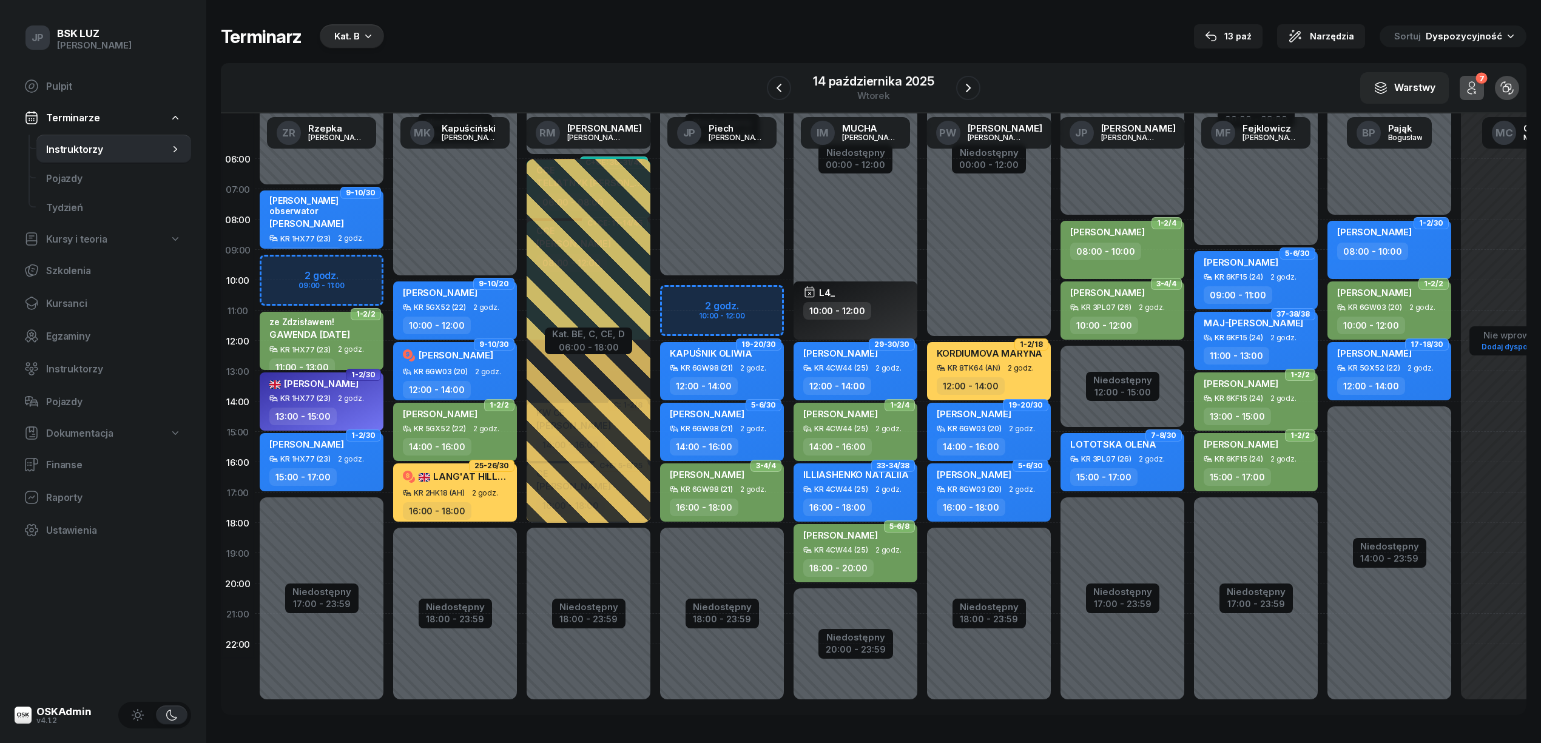
click at [695, 299] on div "Niedostępny 00:00 - 10:00 Niedostępny 18:00 - 23:59 2 godz. 10:00 - 12:00 11-12…" at bounding box center [721, 432] width 133 height 576
select select "10"
select select "12"
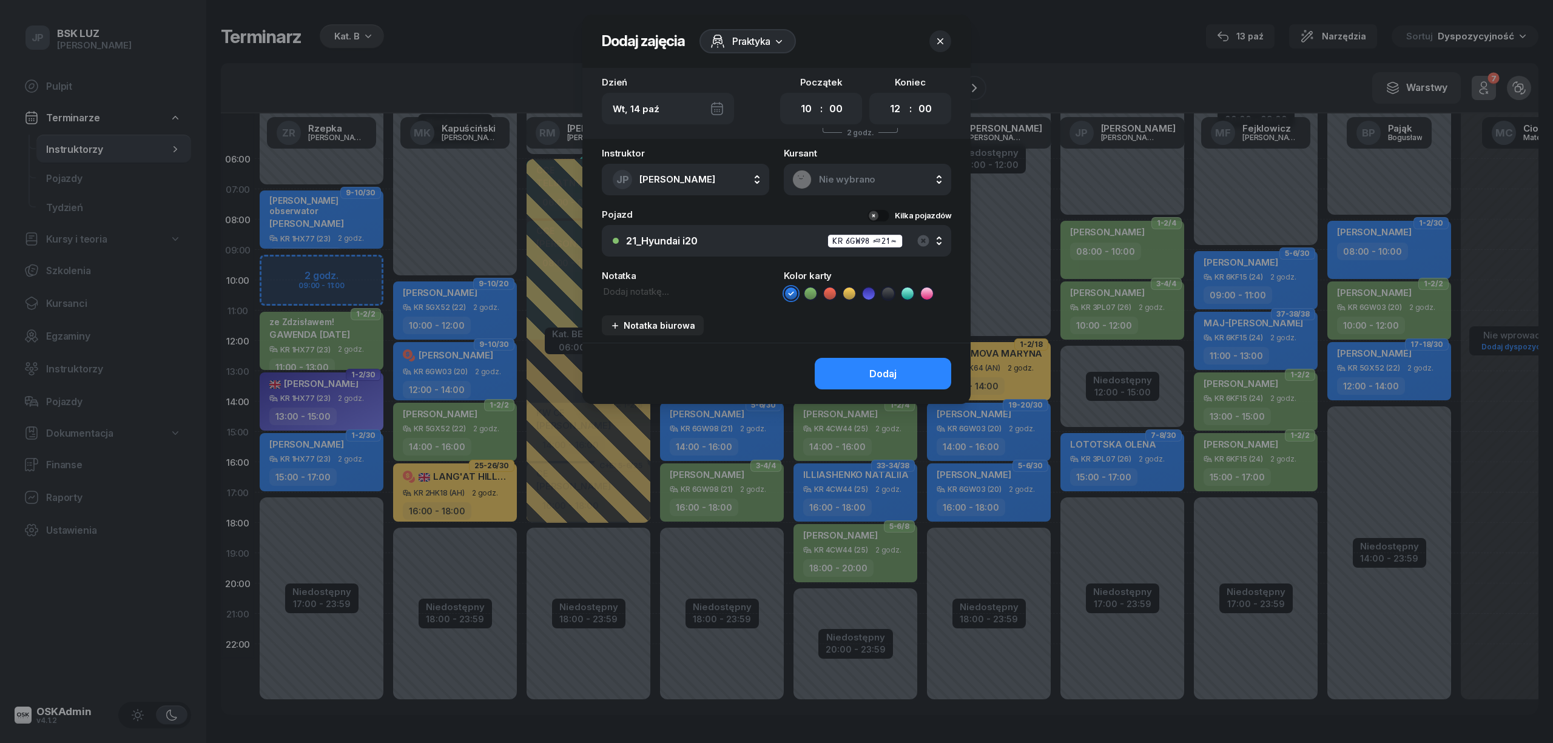
click at [939, 39] on icon "button" at bounding box center [940, 41] width 6 height 6
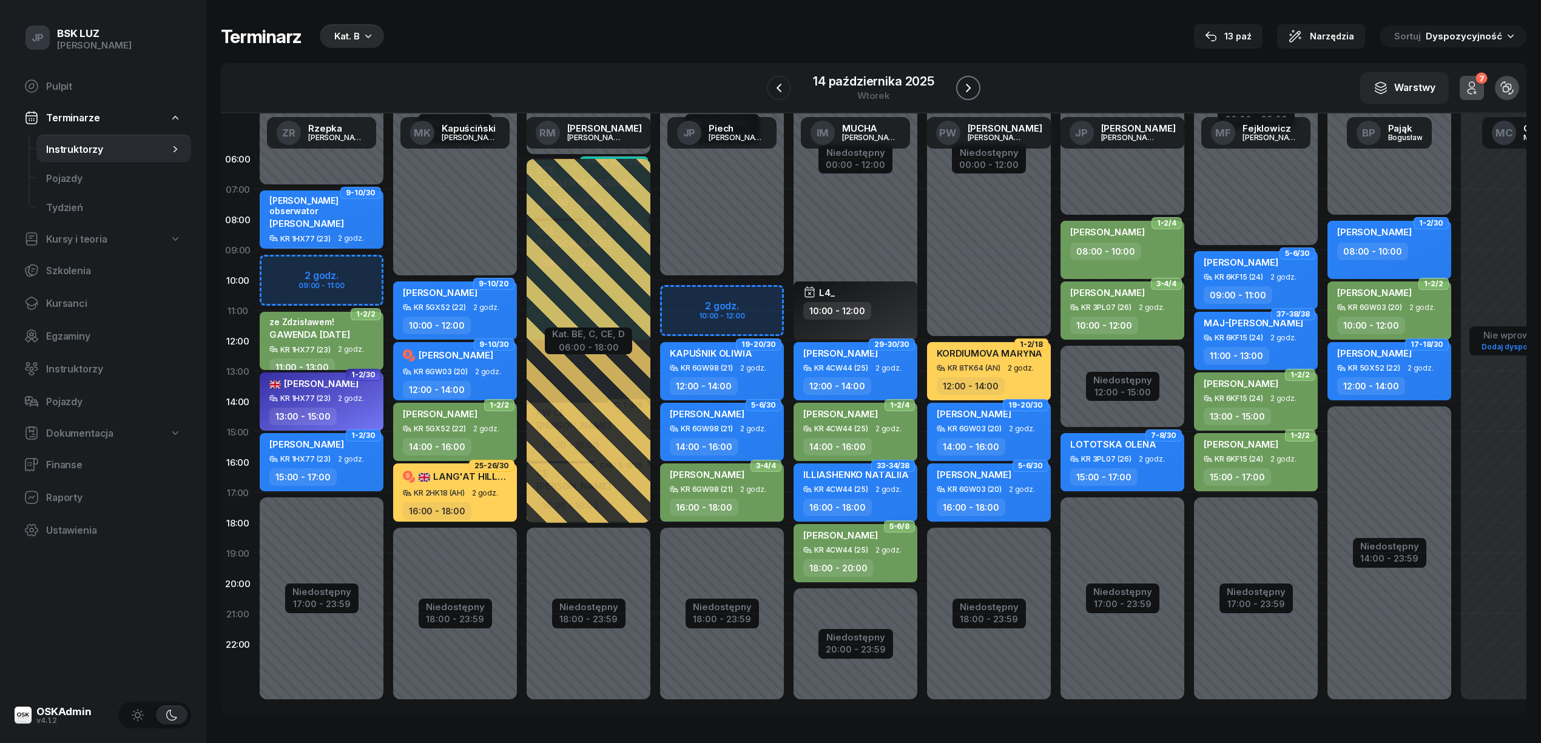
click at [962, 84] on icon "button" at bounding box center [968, 88] width 15 height 15
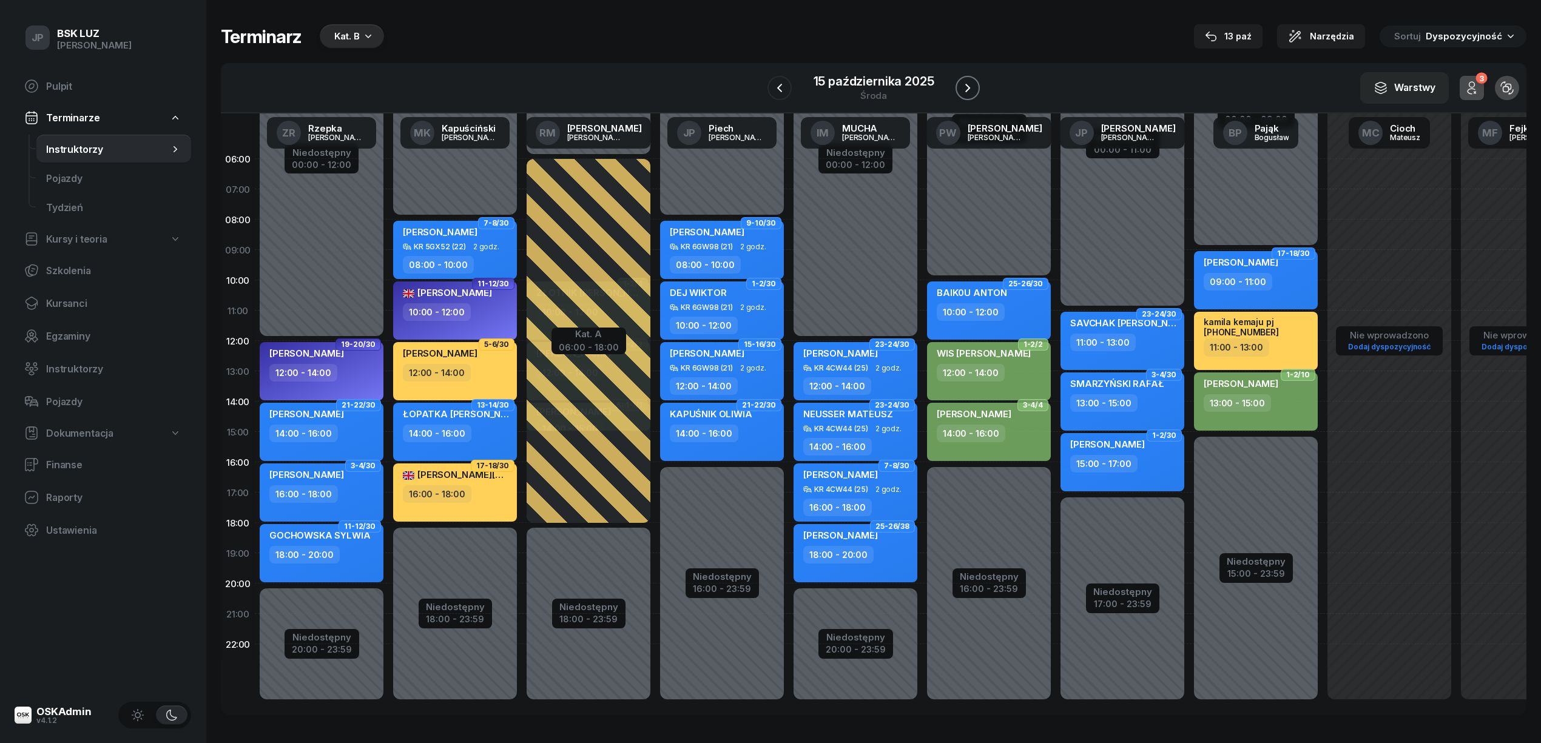
click at [962, 84] on icon "button" at bounding box center [967, 88] width 15 height 15
